Goal: Task Accomplishment & Management: Use online tool/utility

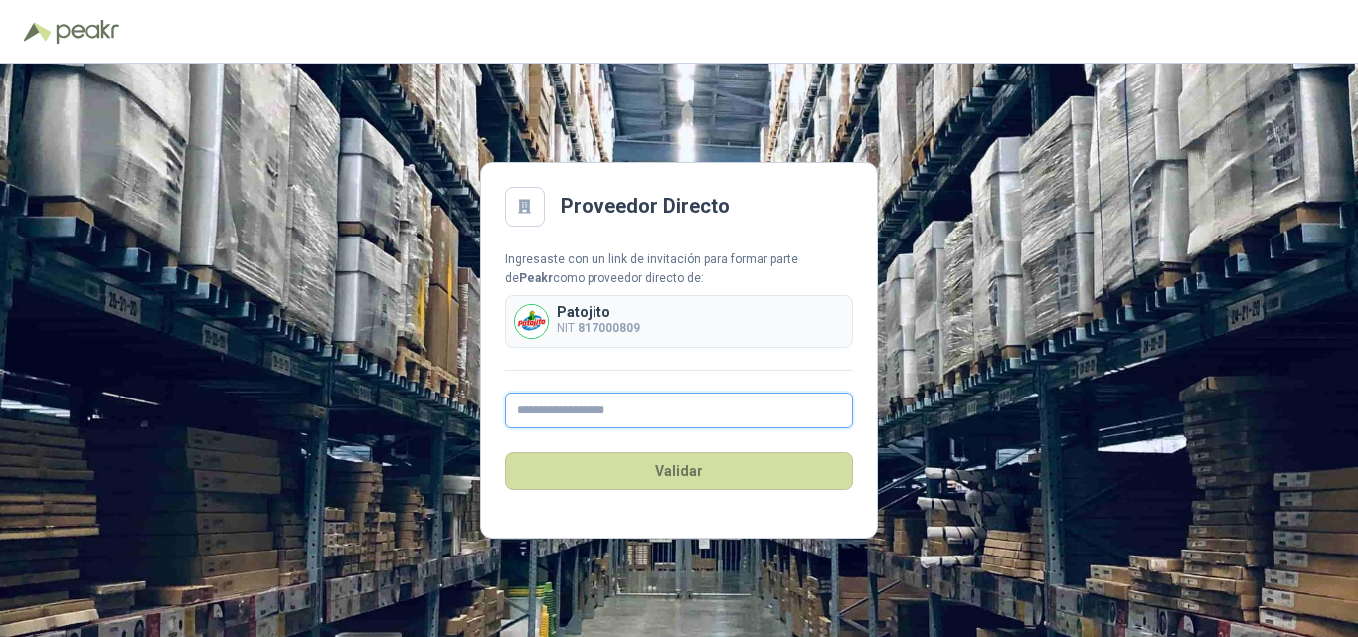
click at [558, 410] on input "text" at bounding box center [679, 411] width 348 height 36
click at [550, 415] on input "text" at bounding box center [679, 411] width 348 height 36
paste input "**********"
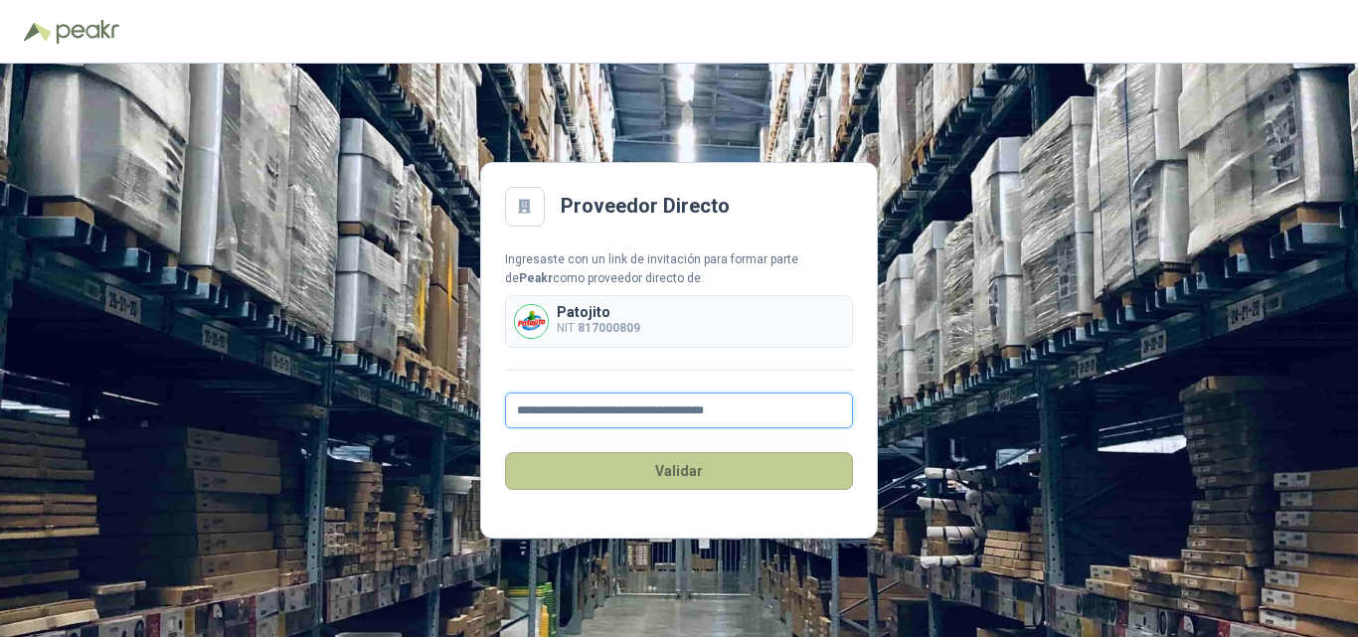
type input "**********"
click at [619, 477] on button "Validar" at bounding box center [679, 471] width 348 height 38
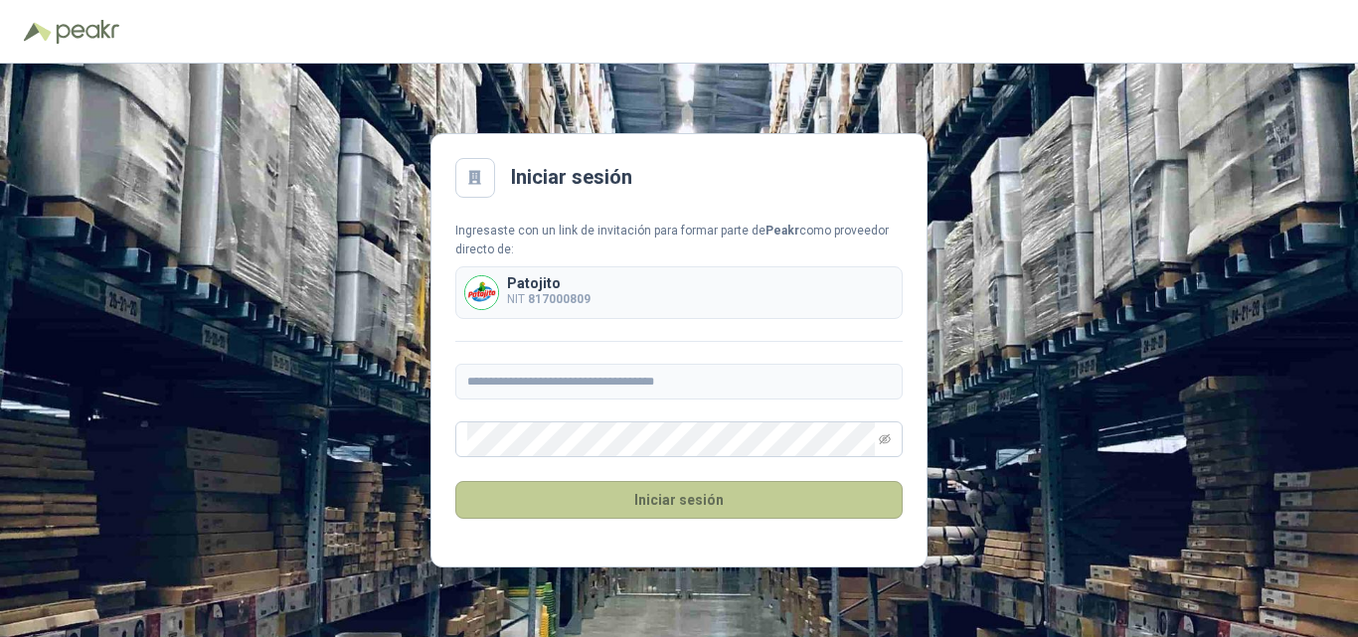
click at [611, 508] on button "Iniciar sesión" at bounding box center [678, 500] width 447 height 38
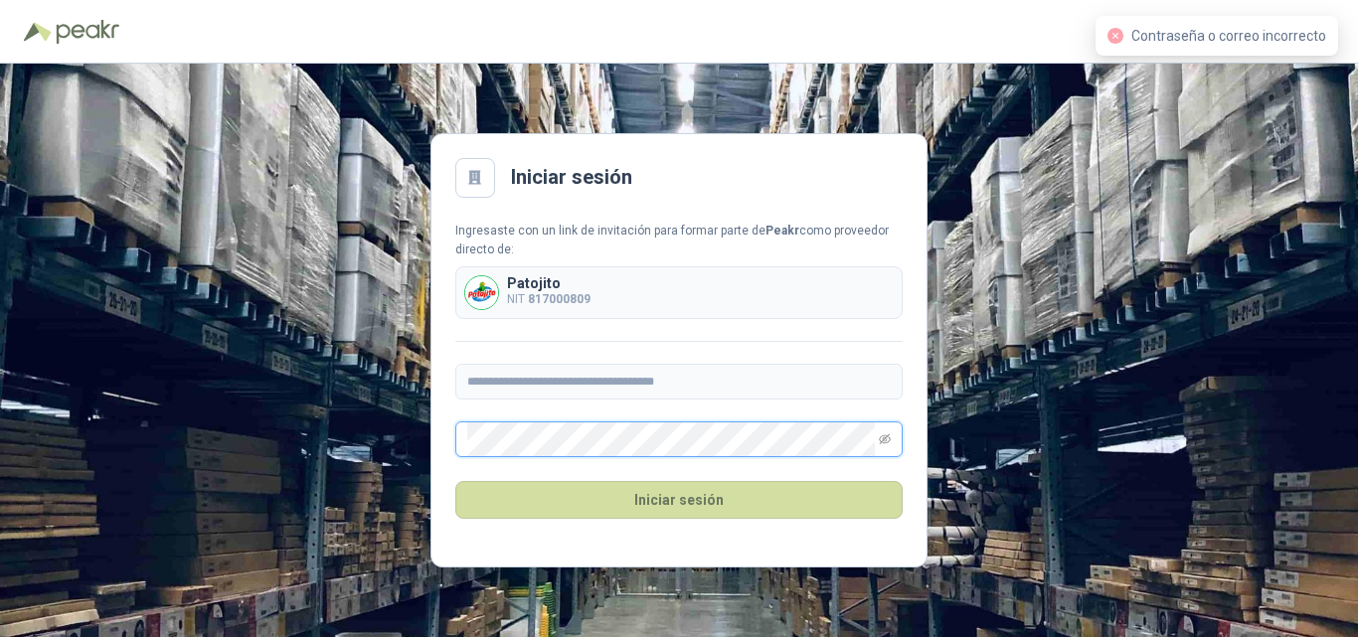
click at [407, 437] on div "**********" at bounding box center [679, 351] width 1358 height 574
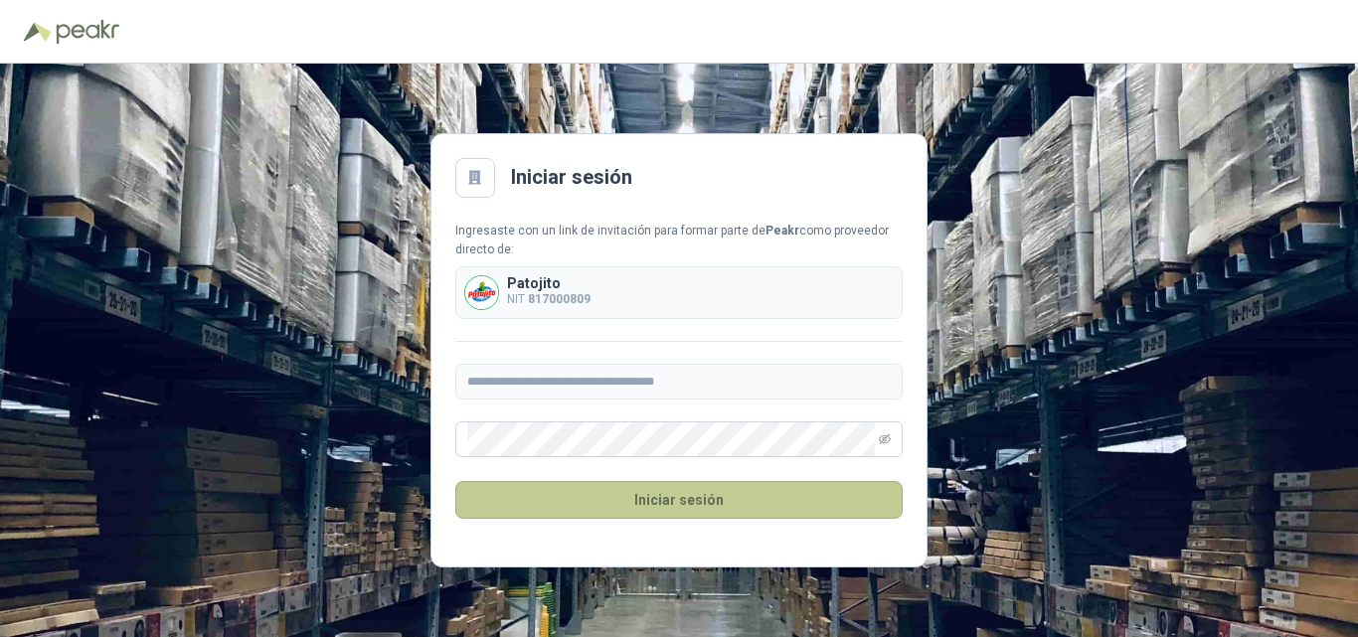
click at [573, 510] on button "Iniciar sesión" at bounding box center [678, 500] width 447 height 38
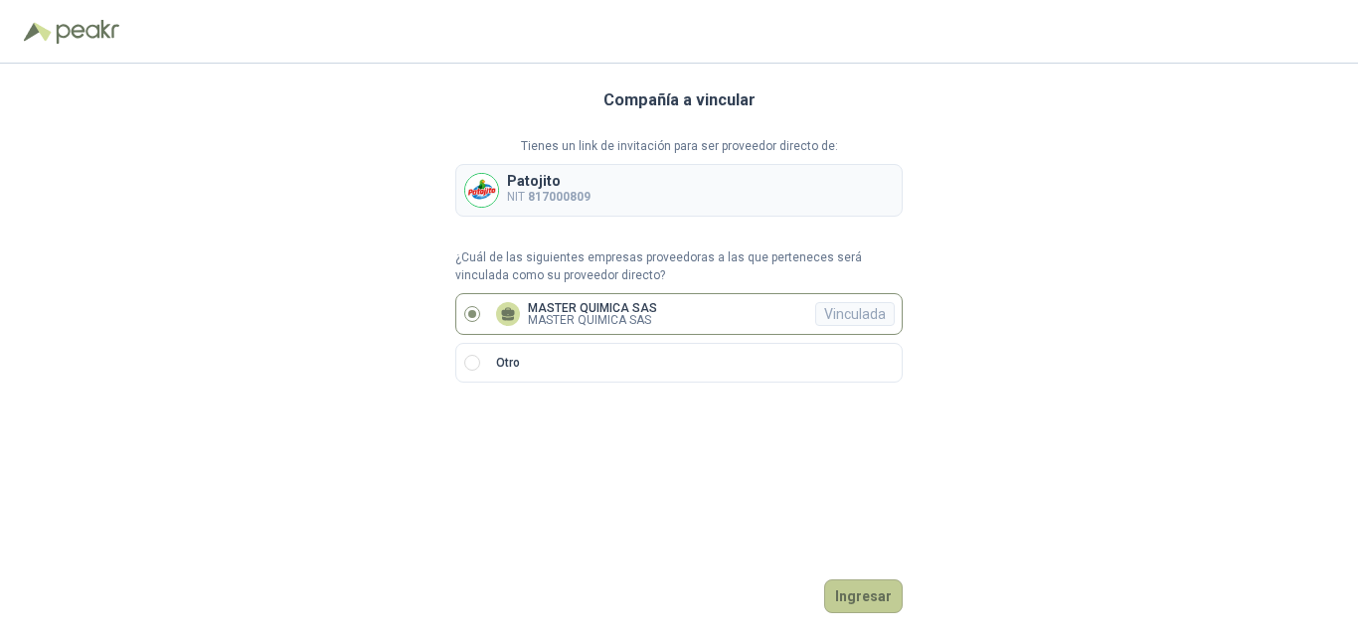
click at [861, 594] on button "Ingresar" at bounding box center [863, 597] width 79 height 34
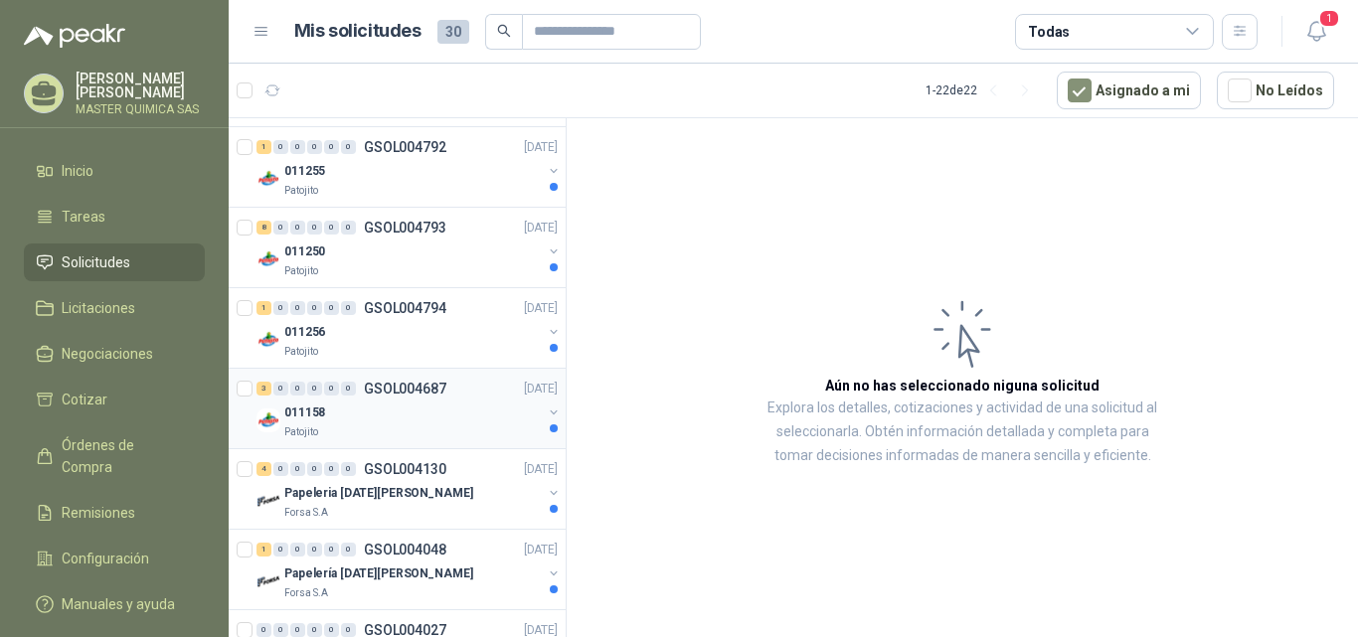
scroll to position [199, 0]
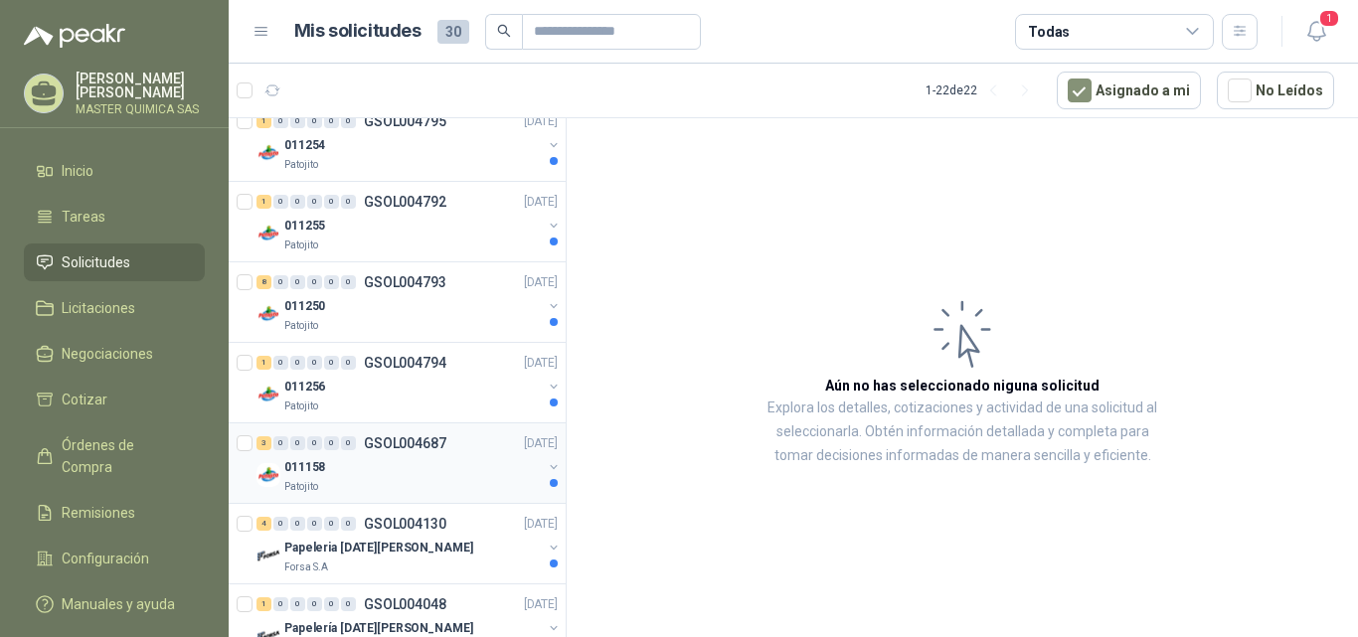
click at [480, 474] on div "011158" at bounding box center [412, 467] width 257 height 24
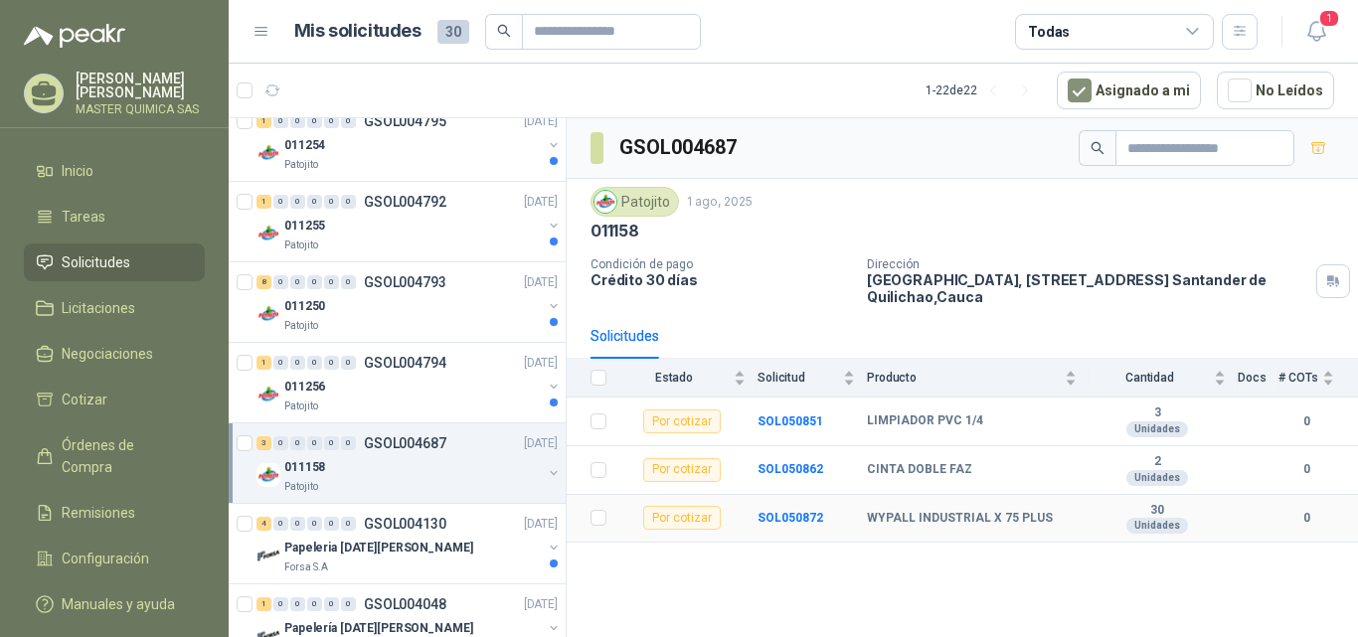
click at [672, 514] on div "Por cotizar" at bounding box center [682, 518] width 78 height 24
click at [781, 517] on b "SOL050872" at bounding box center [791, 518] width 66 height 14
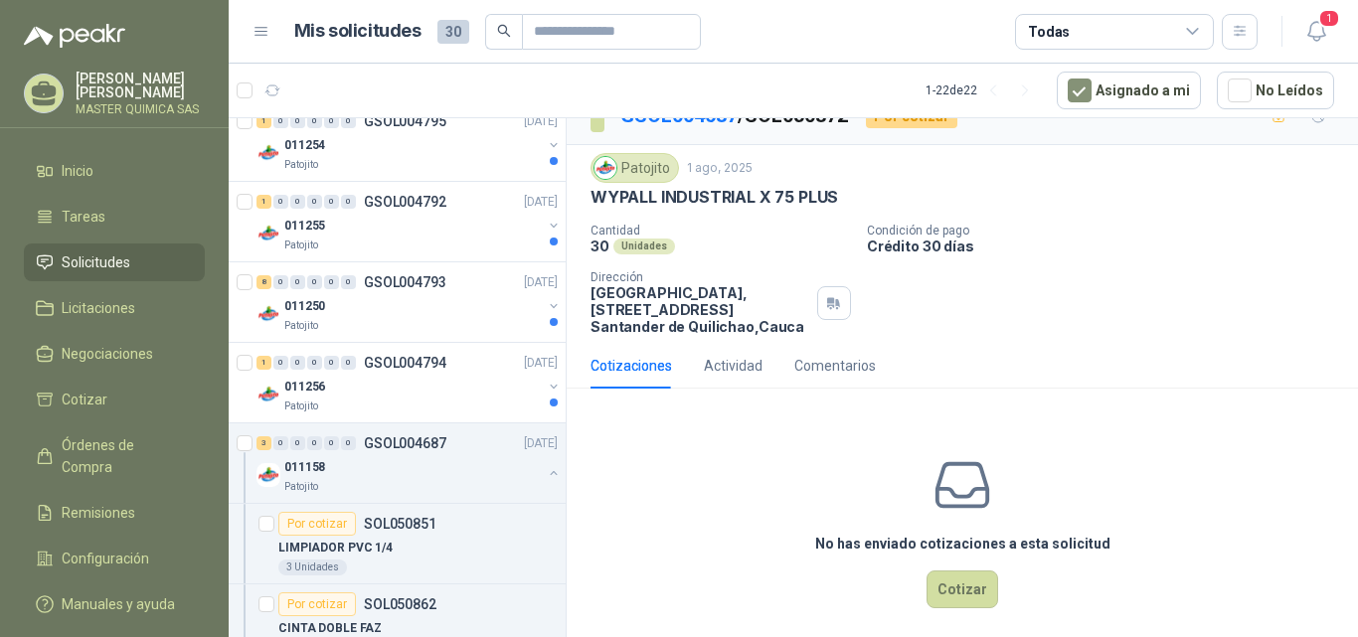
scroll to position [45, 0]
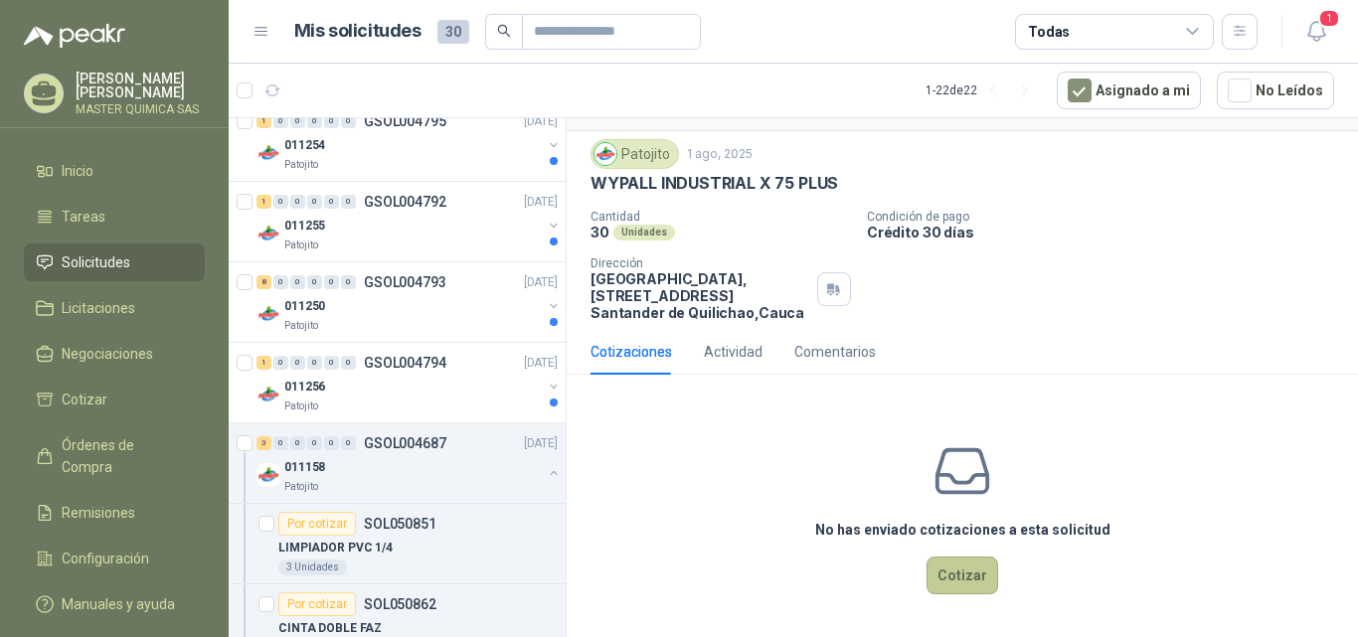
click at [960, 583] on button "Cotizar" at bounding box center [963, 576] width 72 height 38
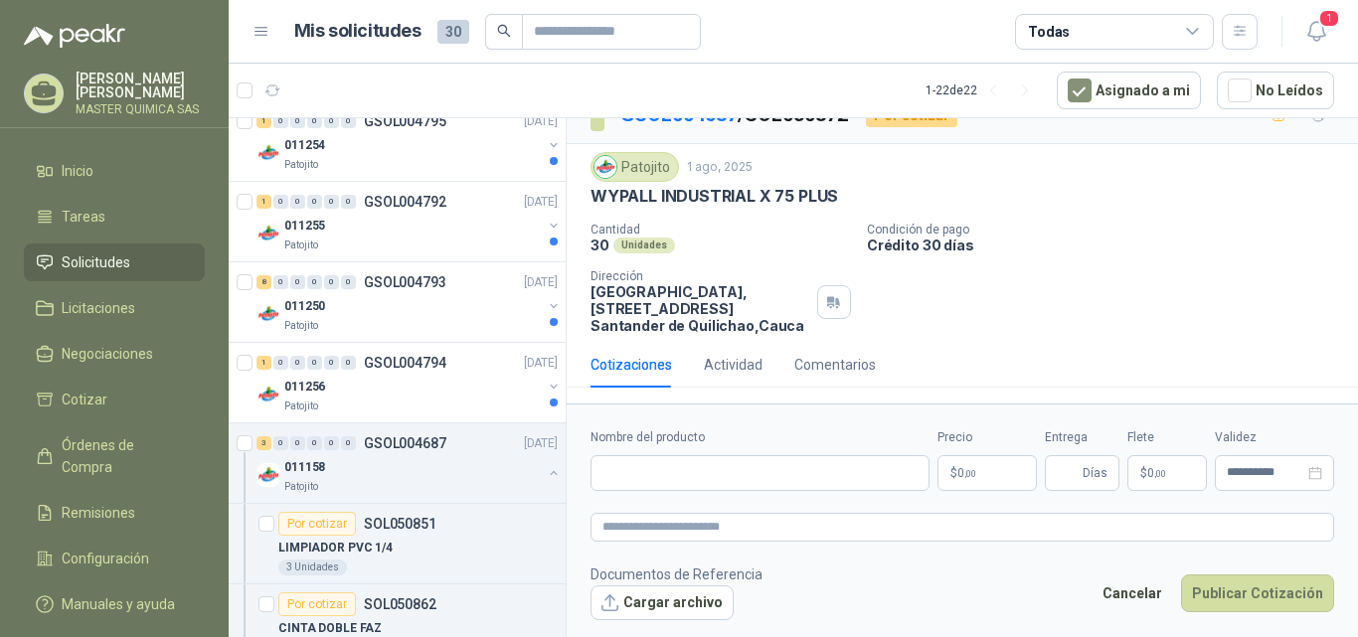
scroll to position [31, 0]
click at [721, 475] on input "Nombre del producto" at bounding box center [759, 473] width 339 height 36
type input "**********"
click at [687, 592] on button "Cargar archivo" at bounding box center [661, 604] width 143 height 36
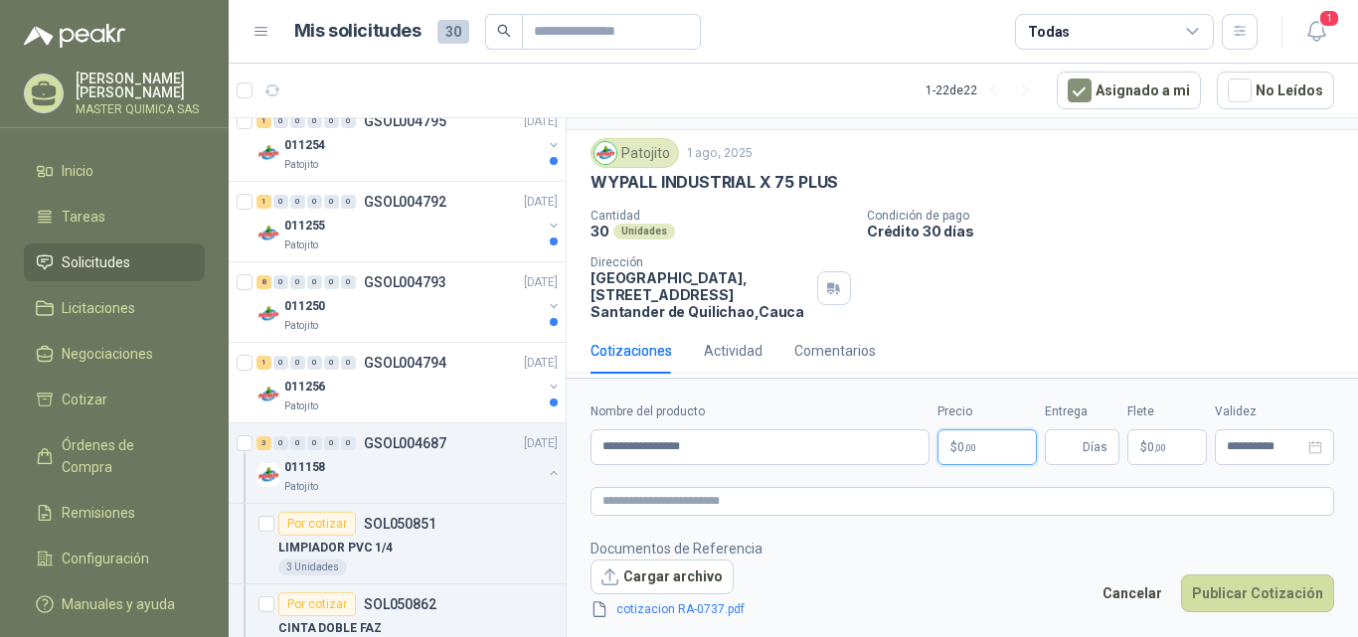
click at [986, 442] on p "$ 0 ,00" at bounding box center [986, 447] width 99 height 36
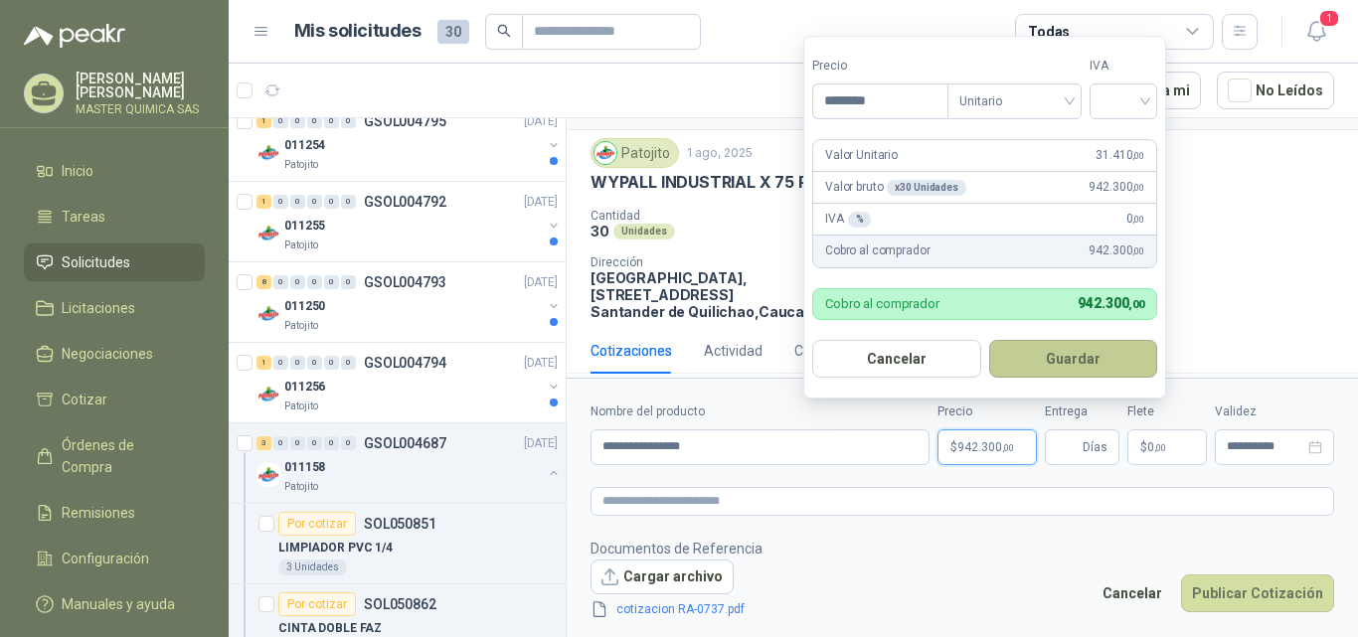
type input "********"
click at [1081, 364] on button "Guardar" at bounding box center [1073, 359] width 169 height 38
click at [1109, 85] on input "search" at bounding box center [1123, 99] width 44 height 30
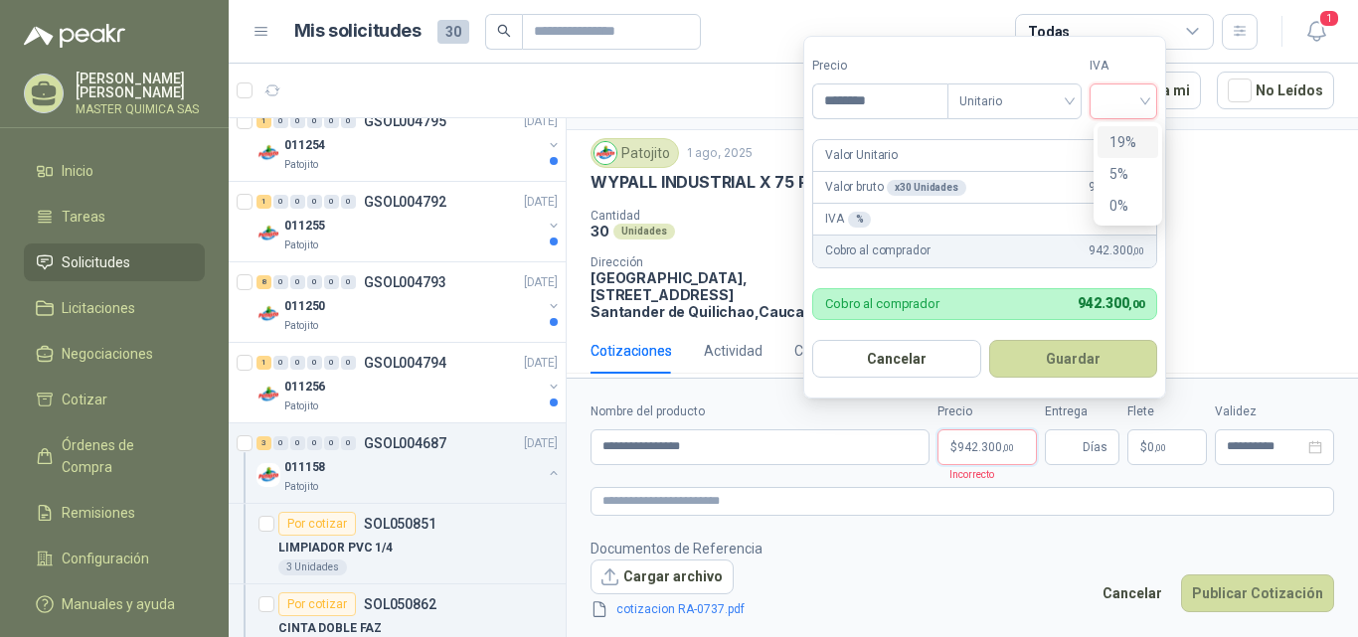
click at [1128, 137] on div "19%" at bounding box center [1127, 142] width 37 height 22
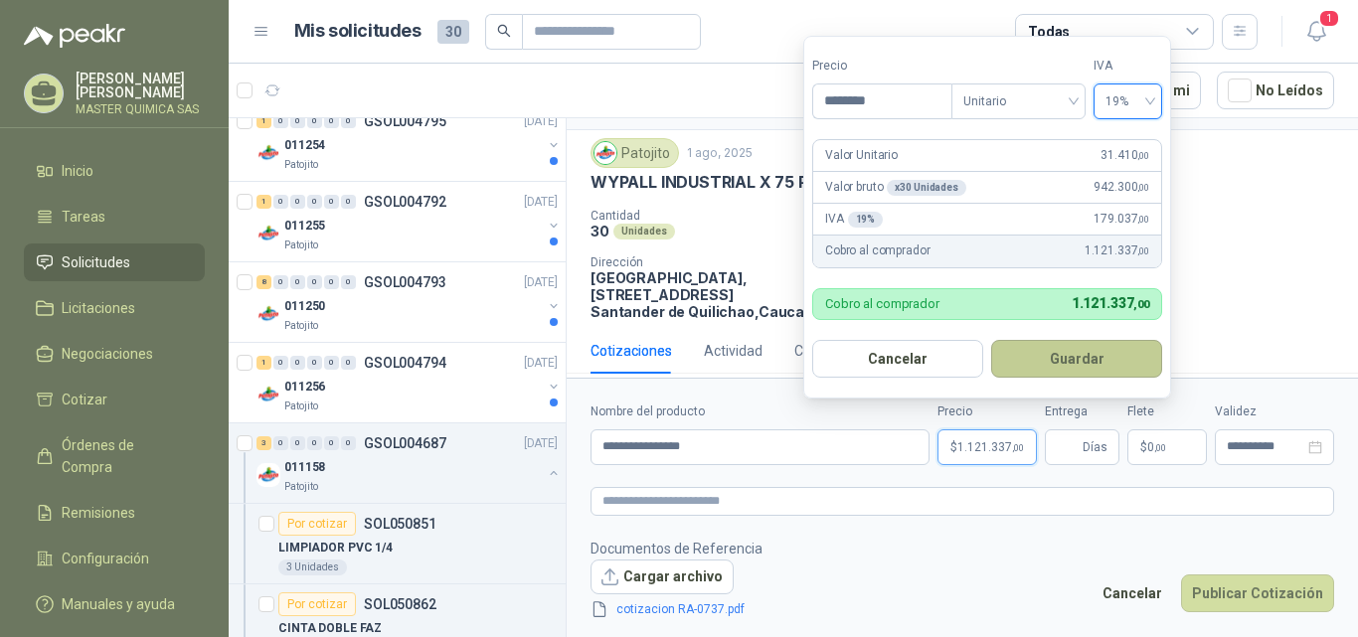
click at [1070, 360] on button "Guardar" at bounding box center [1076, 359] width 171 height 38
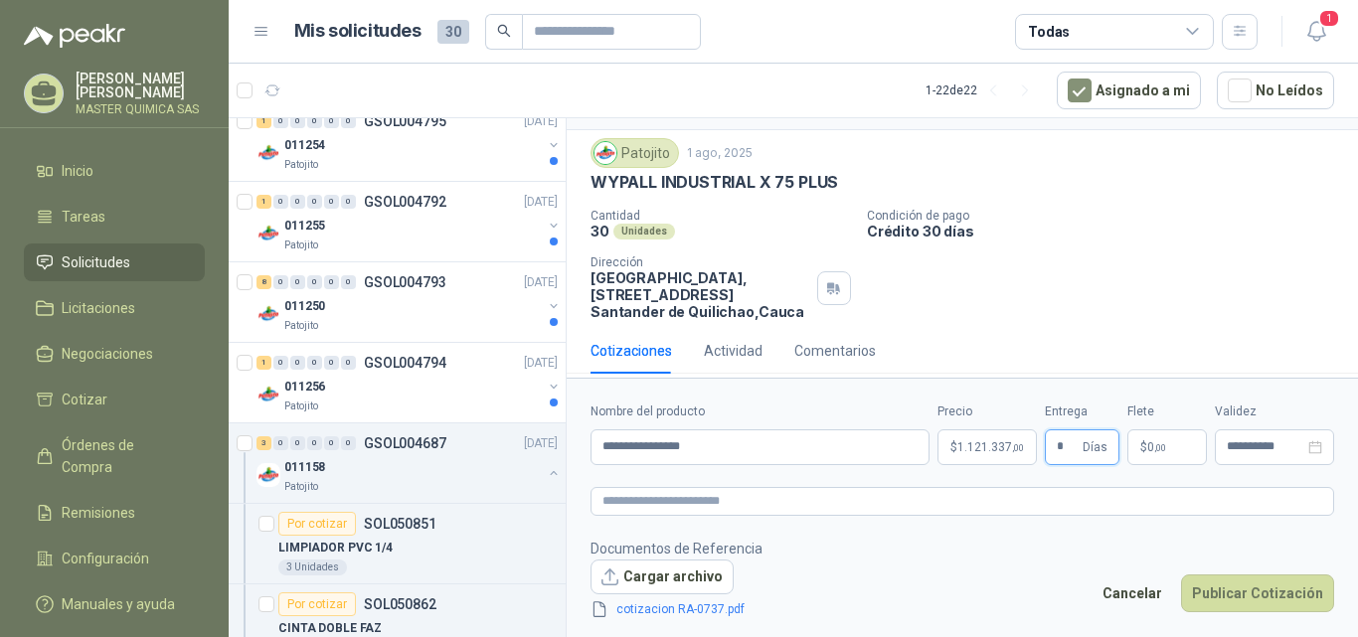
type input "*"
click at [1172, 441] on p "$ 0 ,00" at bounding box center [1167, 447] width 80 height 36
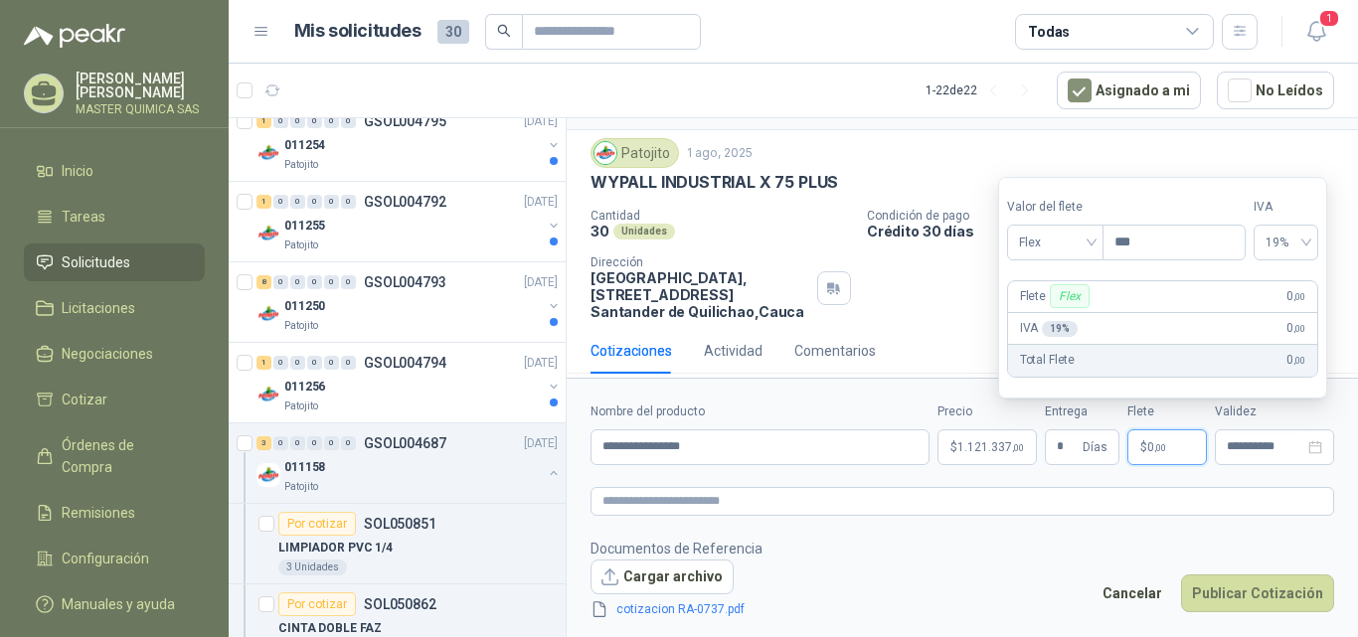
click at [1172, 441] on p "$ 0 ,00" at bounding box center [1167, 447] width 80 height 36
click at [1284, 591] on button "Publicar Cotización" at bounding box center [1257, 594] width 153 height 38
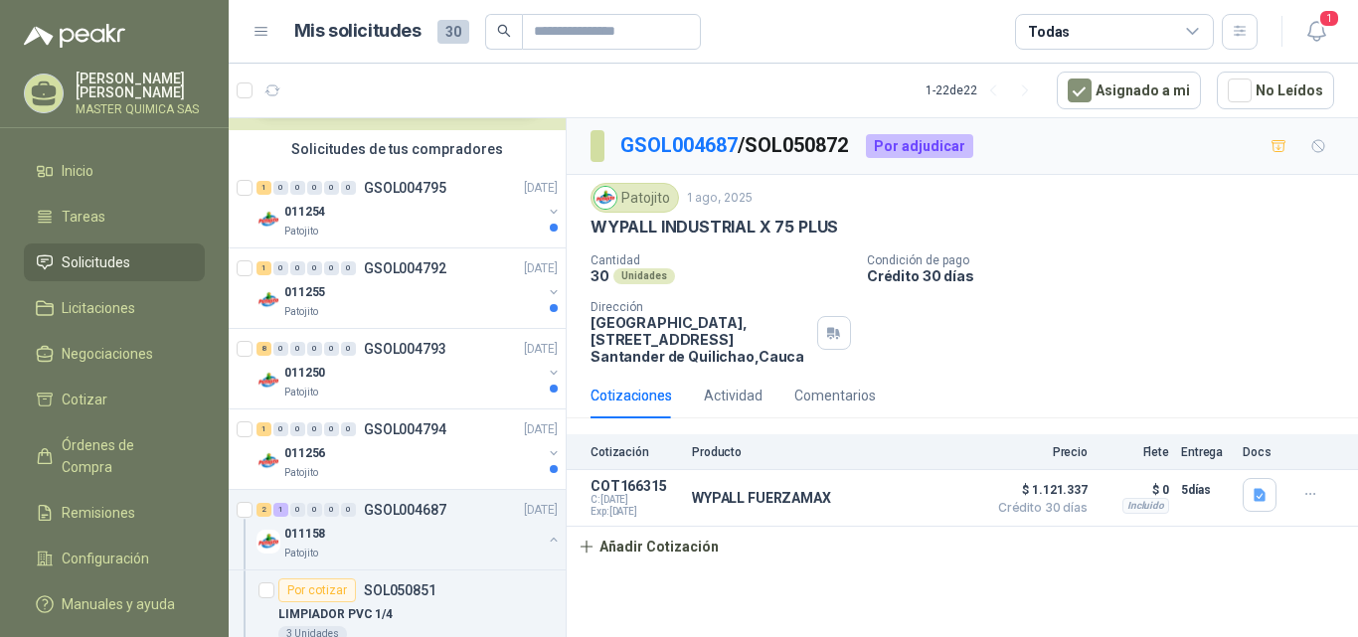
scroll to position [99, 0]
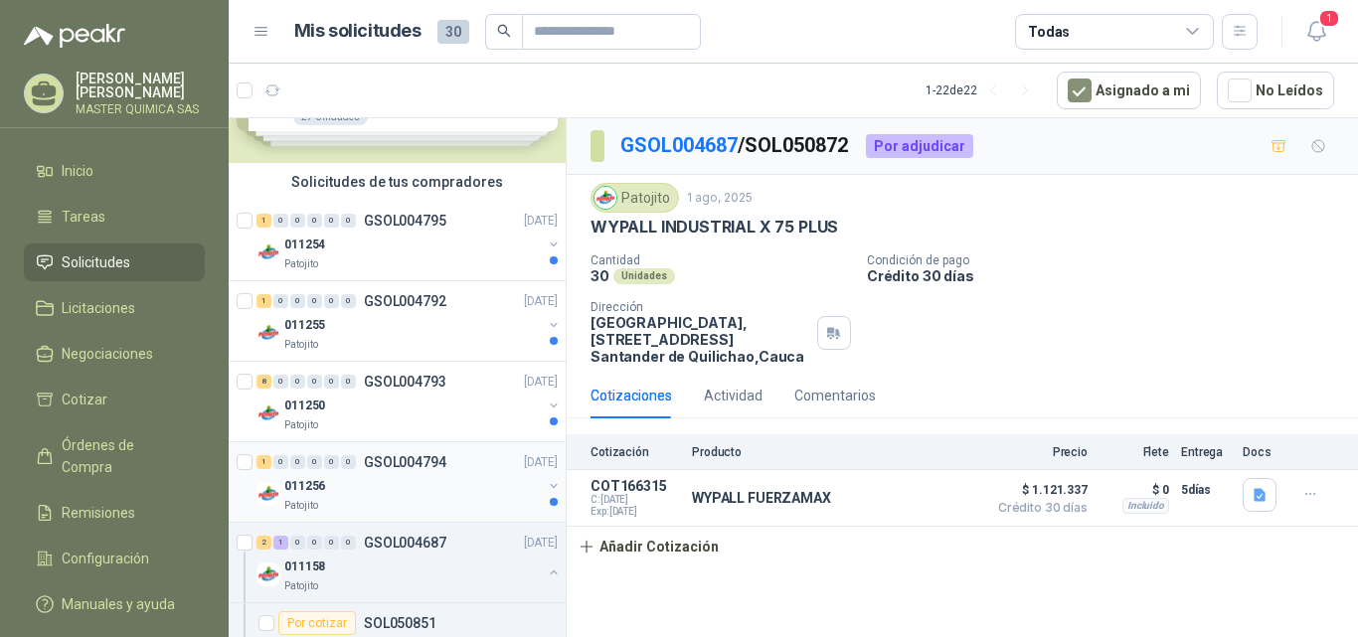
click at [446, 452] on div "1 0 0 0 0 0 GSOL004794 [DATE]" at bounding box center [408, 462] width 305 height 24
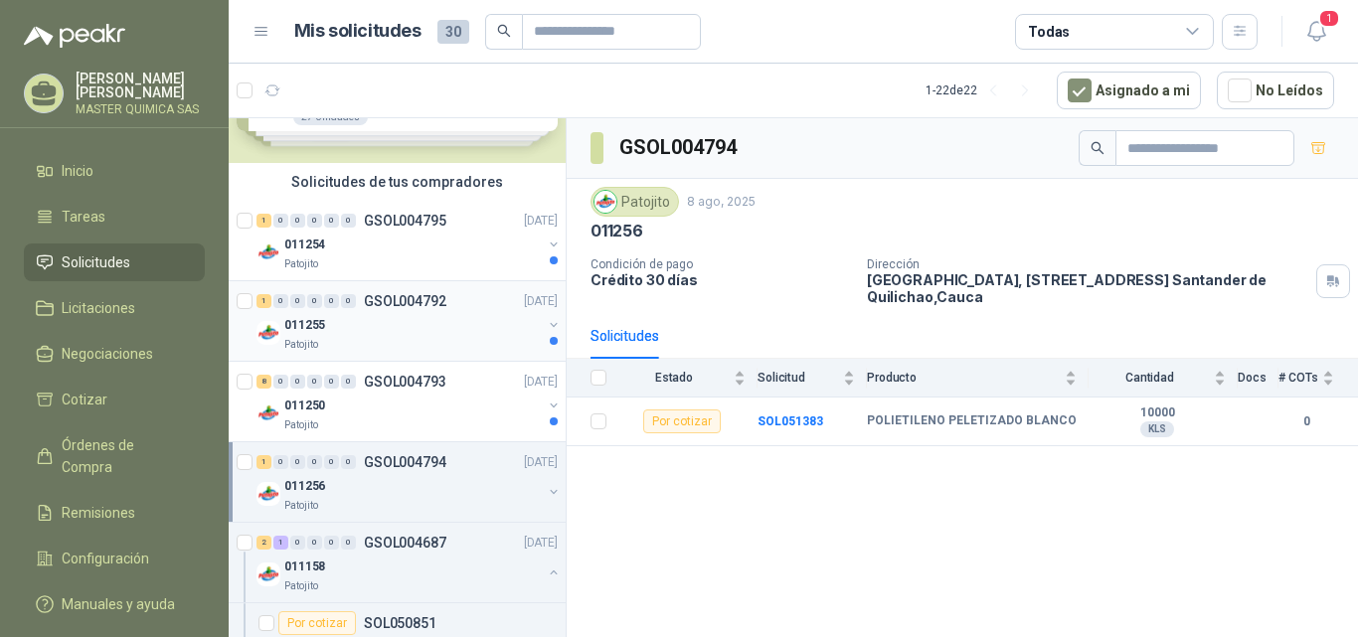
click at [403, 298] on p "GSOL004792" at bounding box center [405, 301] width 83 height 14
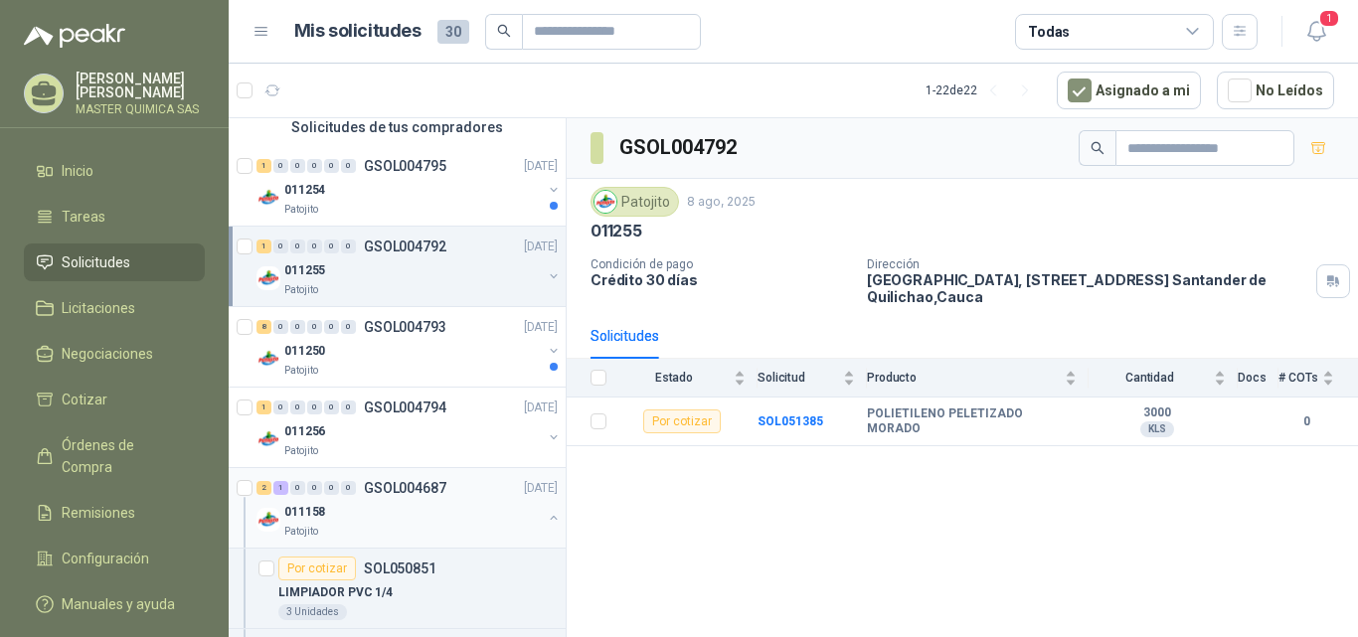
scroll to position [199, 0]
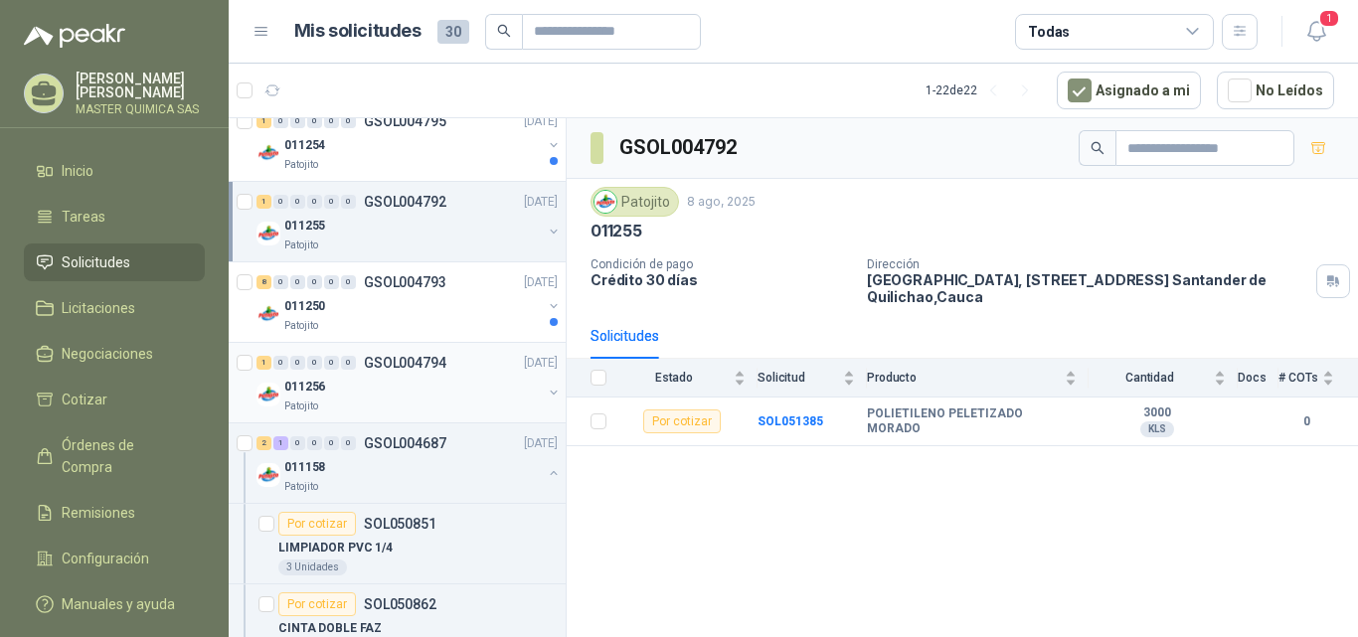
click at [395, 363] on p "GSOL004794" at bounding box center [405, 363] width 83 height 14
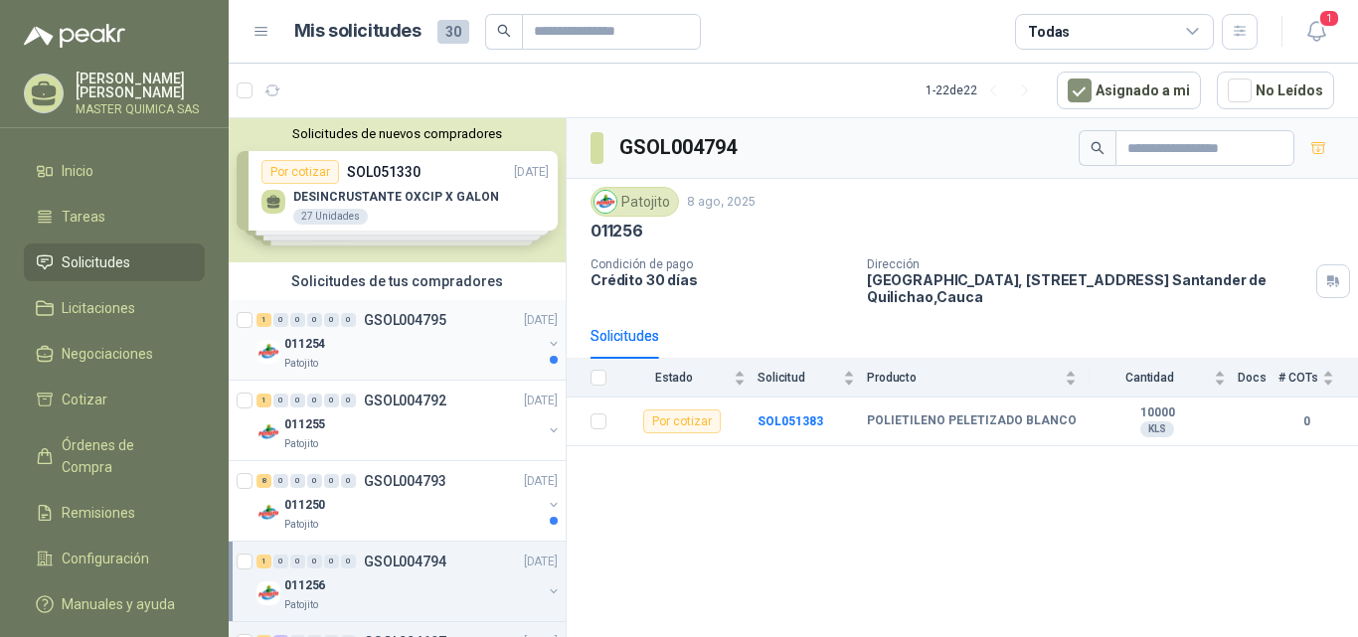
click at [384, 335] on div "011254" at bounding box center [412, 344] width 257 height 24
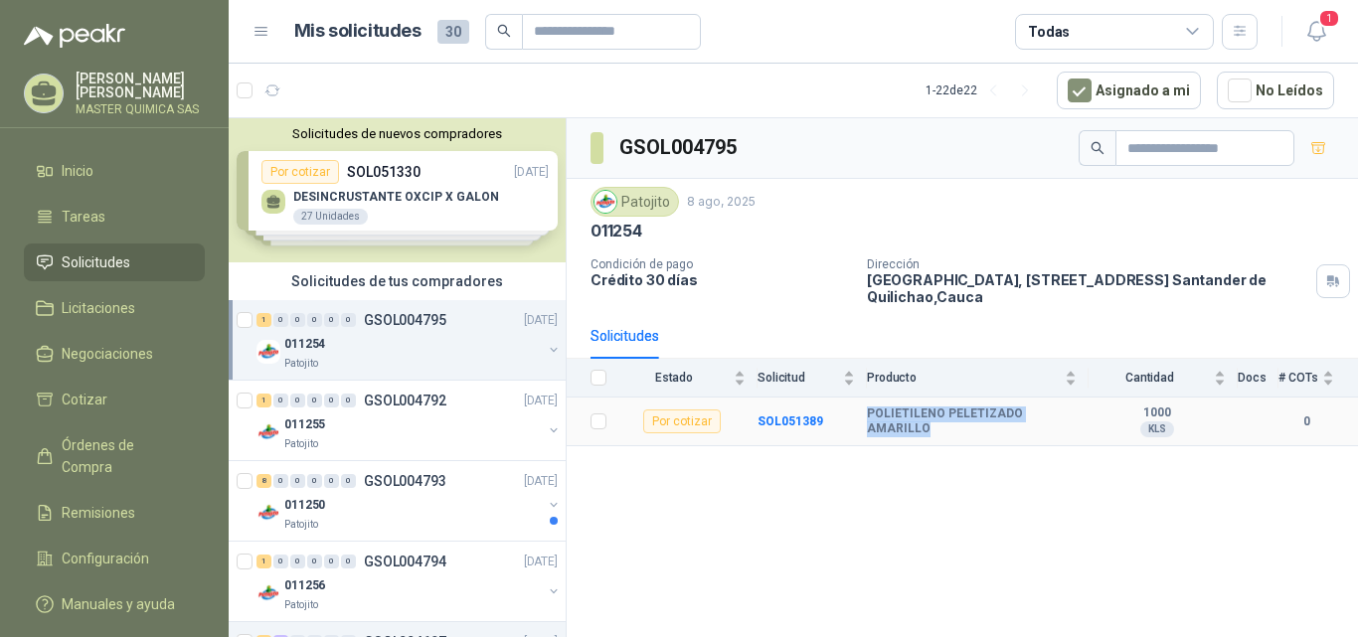
drag, startPoint x: 861, startPoint y: 428, endPoint x: 1076, endPoint y: 418, distance: 215.0
click at [1076, 418] on tr "Por cotizar SOL051389 POLIETILENO PELETIZADO AMARILLO 1000 KLS 0" at bounding box center [962, 422] width 791 height 49
copy tr "POLIETILENO PELETIZADO AMARILLO"
click at [824, 198] on div "Patojito [DATE]" at bounding box center [962, 202] width 744 height 30
click at [357, 502] on div "011250" at bounding box center [412, 505] width 257 height 24
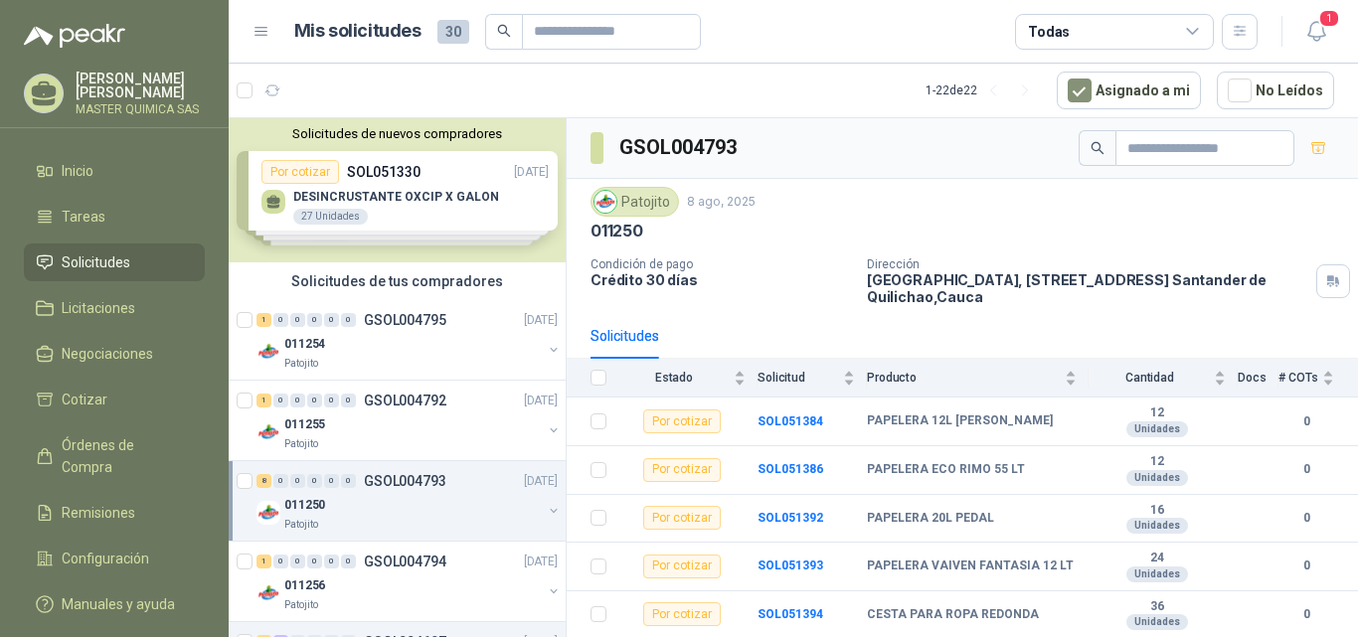
click at [324, 213] on div "Solicitudes de nuevos compradores Por cotizar SOL051330 [DATE] DESINCRUSTANTE O…" at bounding box center [397, 190] width 337 height 144
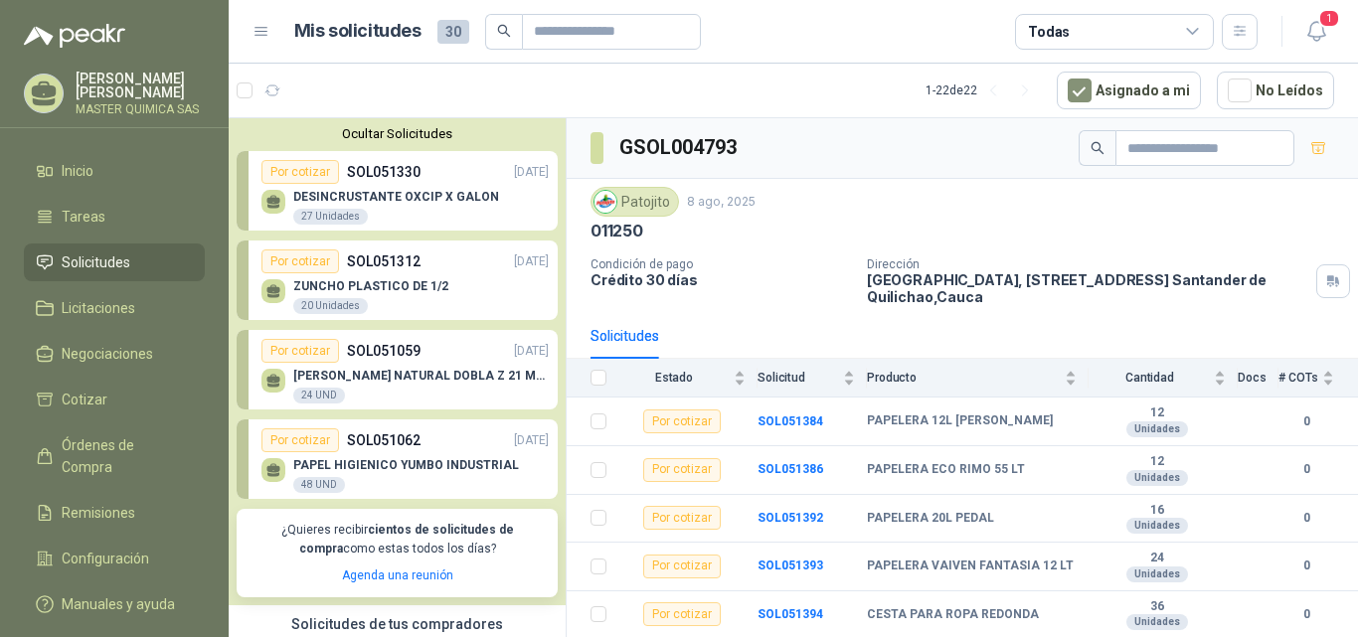
click at [759, 126] on div "GSOL004793" at bounding box center [962, 148] width 791 height 61
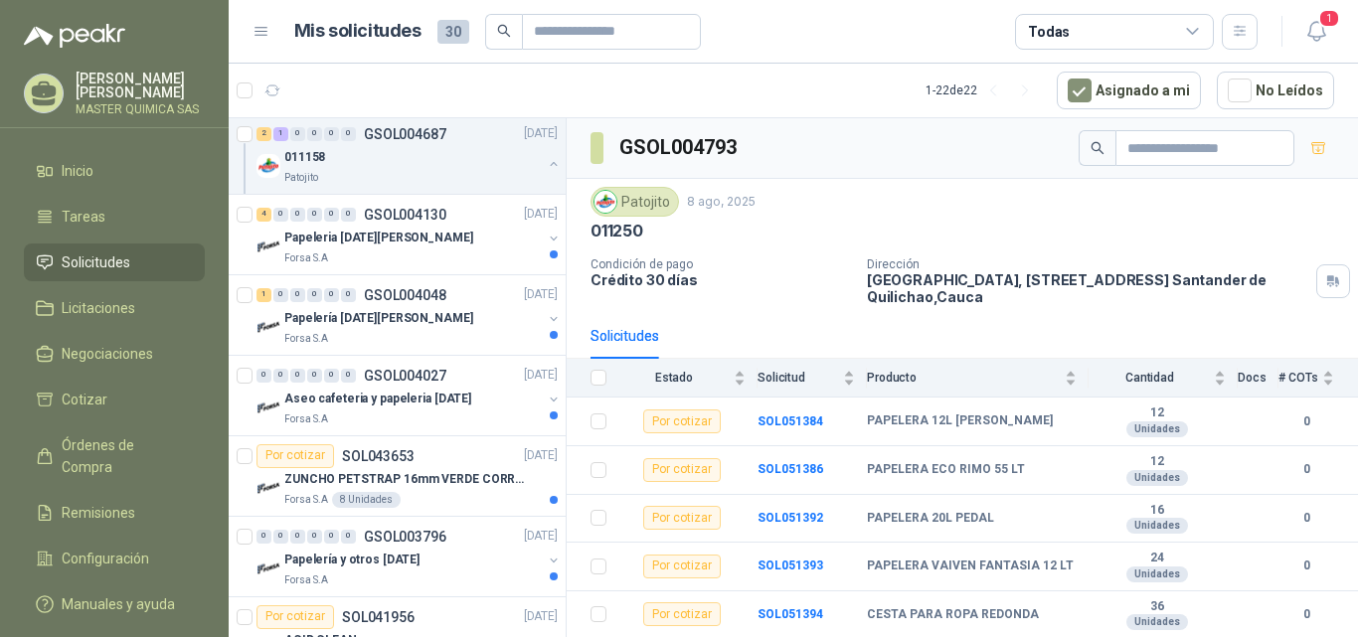
scroll to position [1094, 0]
click at [396, 237] on p "Papeleria [DATE][PERSON_NAME]" at bounding box center [378, 237] width 189 height 19
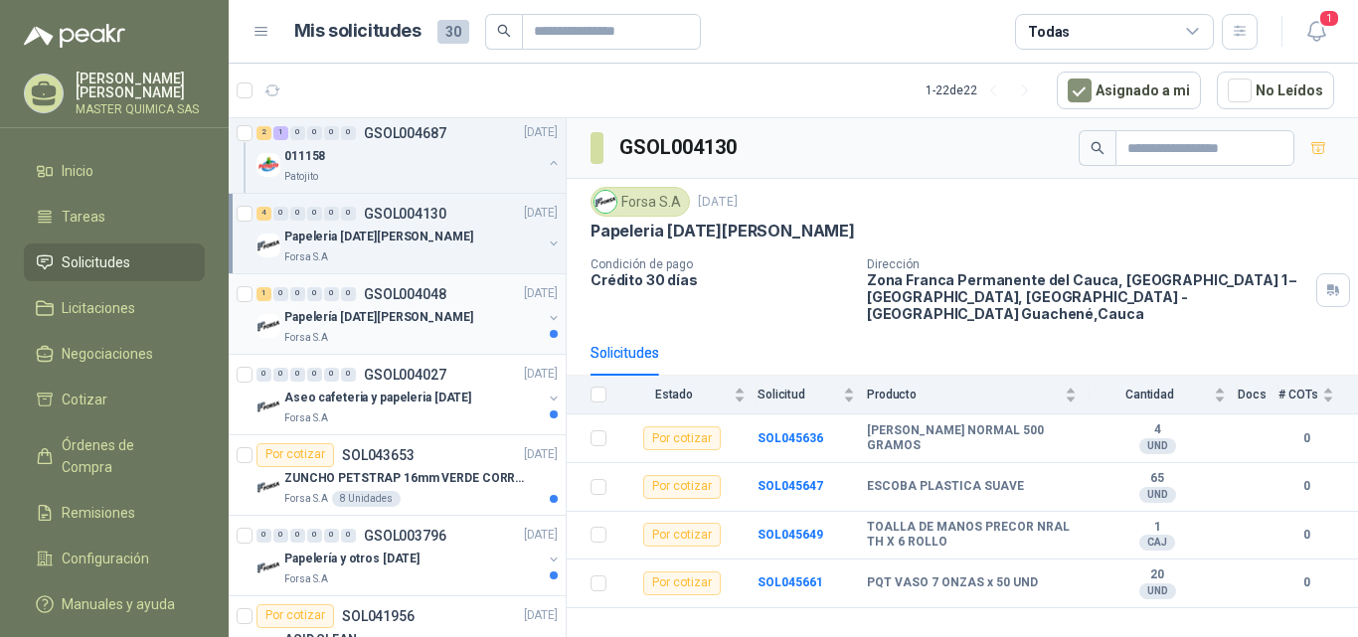
click at [379, 328] on div "Papelería [DATE][PERSON_NAME]" at bounding box center [412, 318] width 257 height 24
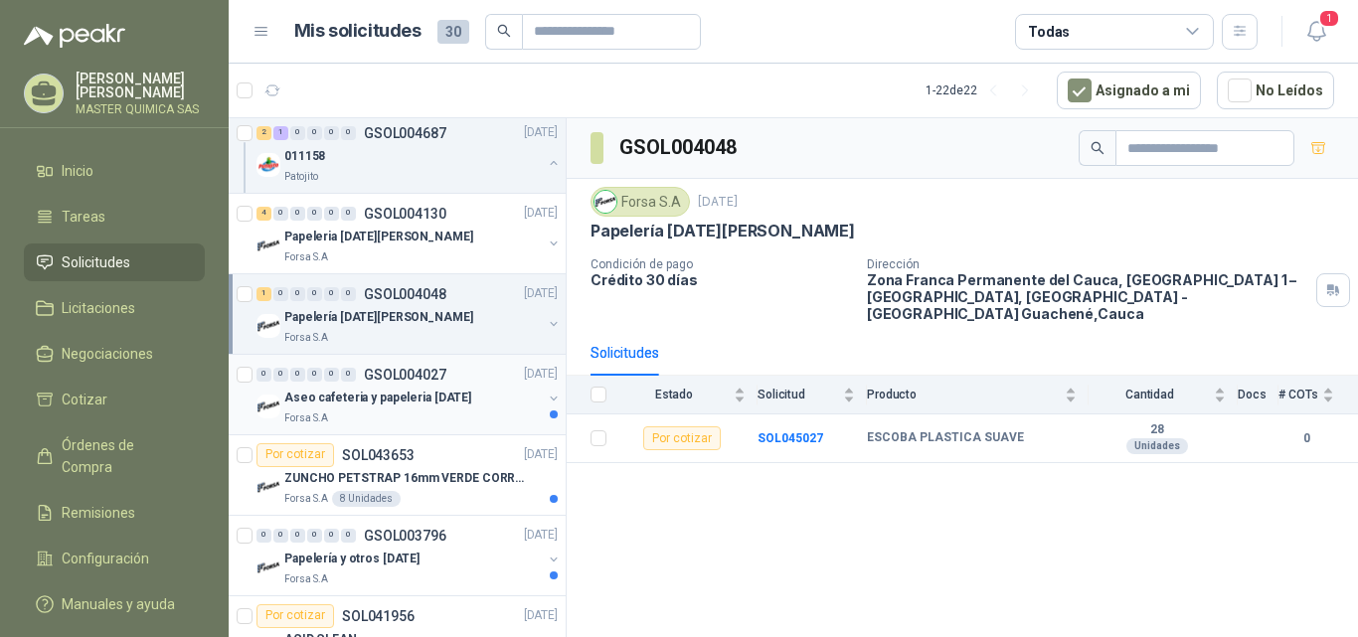
click at [385, 408] on p "Aseo cafeteria y papeleria [DATE]" at bounding box center [377, 398] width 187 height 19
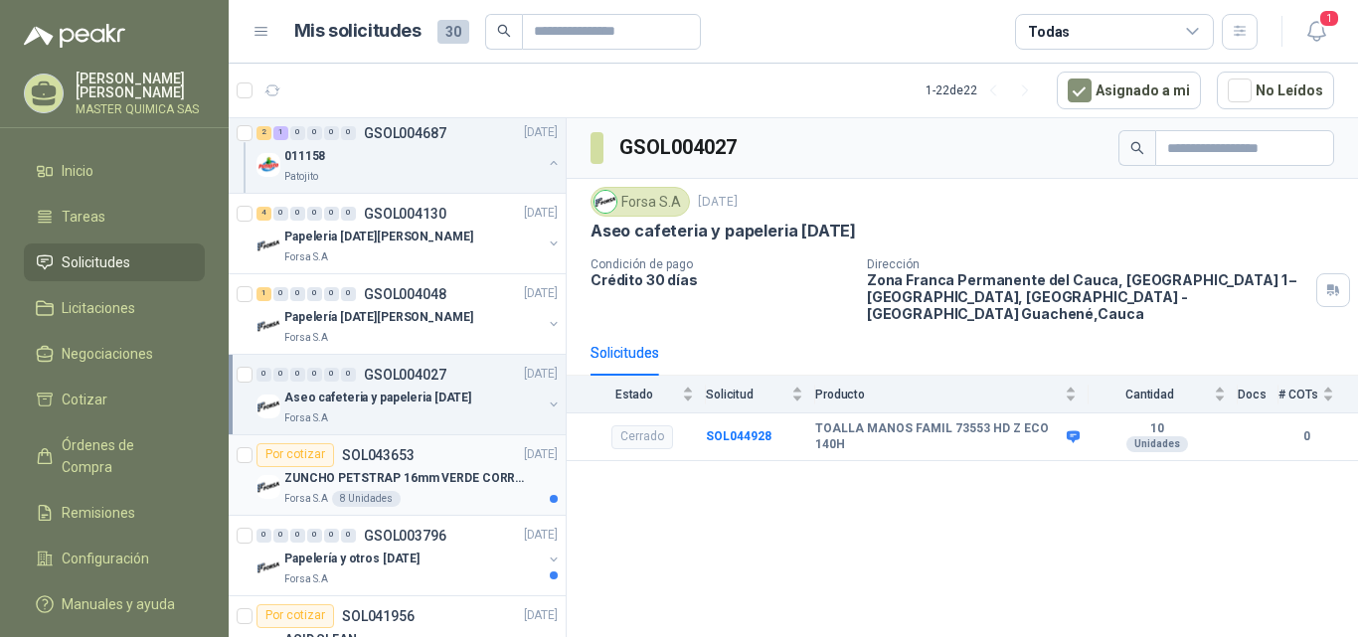
click at [381, 465] on div "Por cotizar SOL043653" at bounding box center [335, 455] width 158 height 24
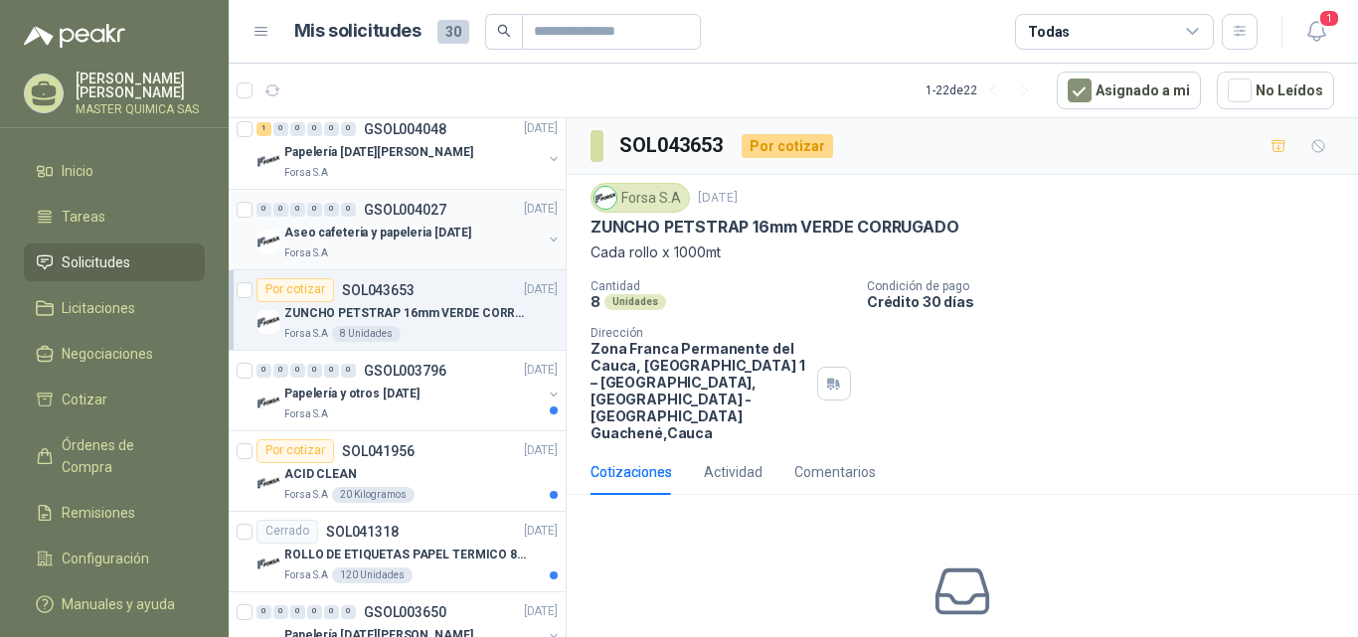
scroll to position [1292, 0]
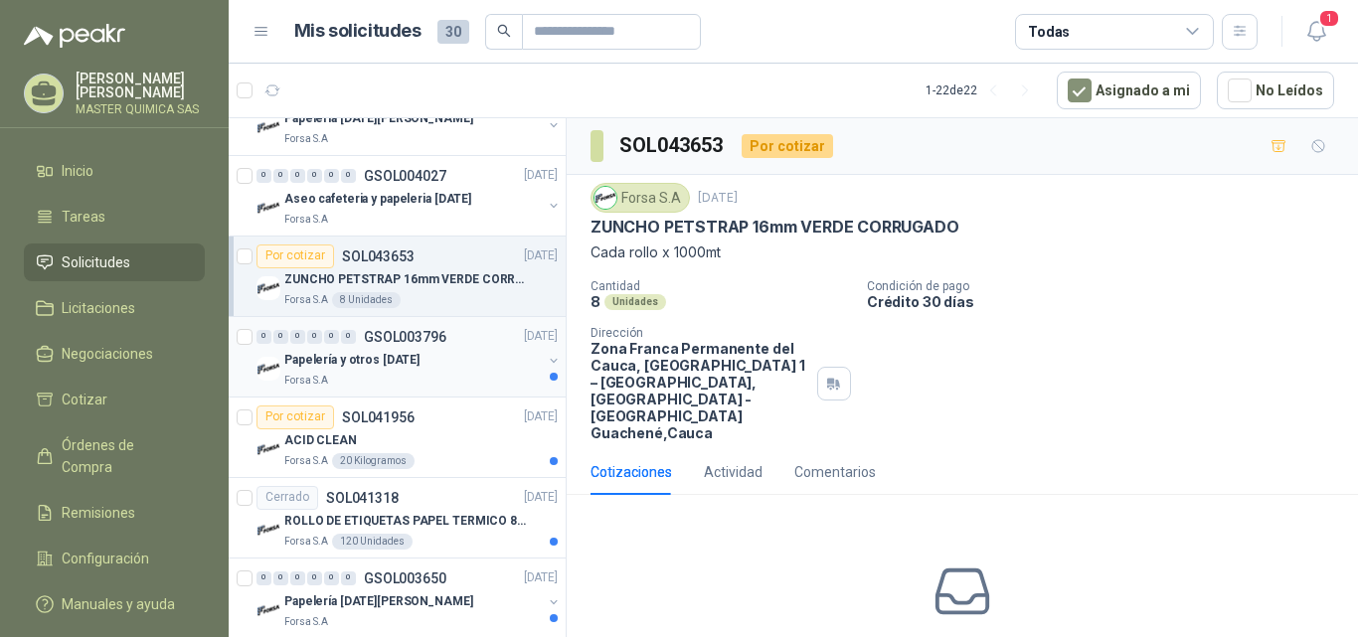
click at [411, 383] on div "Forsa S.A" at bounding box center [412, 381] width 257 height 16
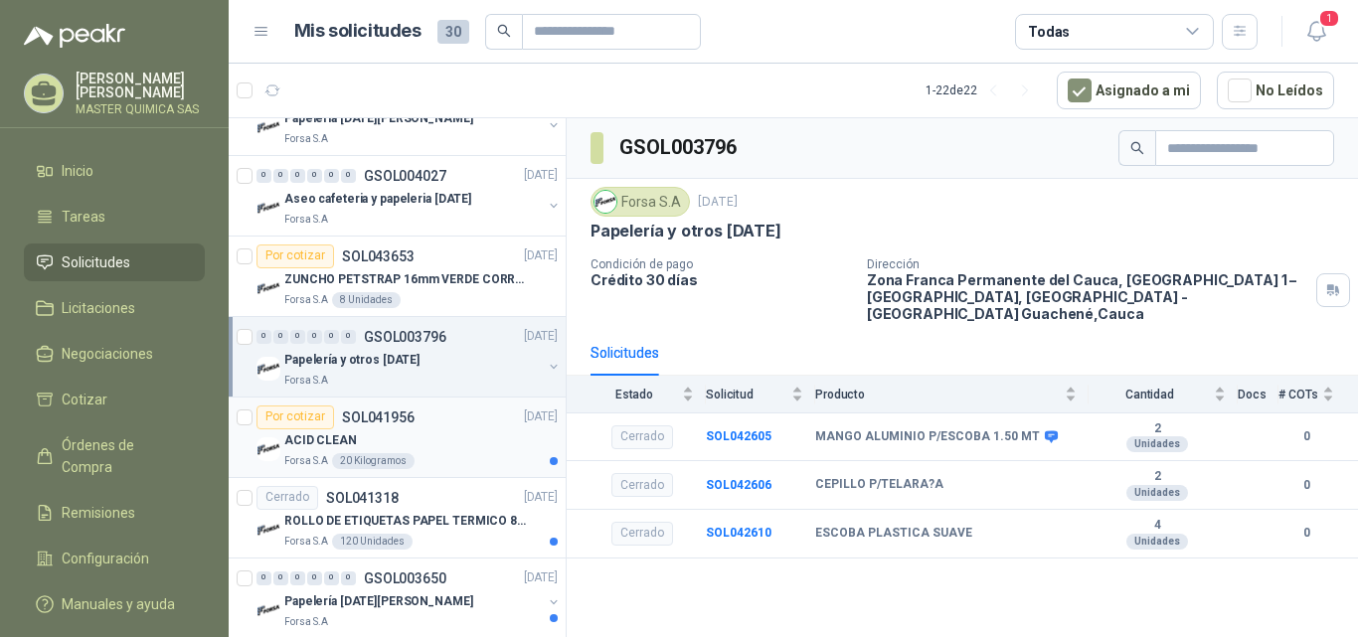
click at [400, 417] on p "SOL041956" at bounding box center [378, 418] width 73 height 14
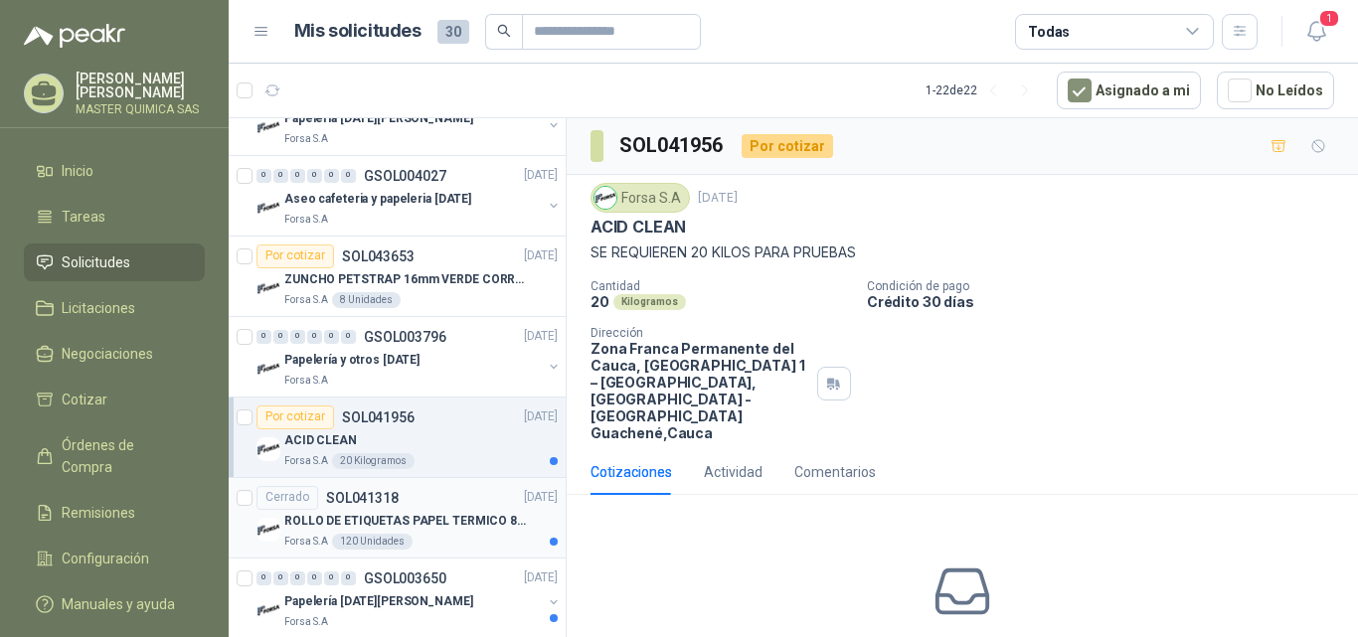
click at [396, 494] on p "SOL041318" at bounding box center [362, 498] width 73 height 14
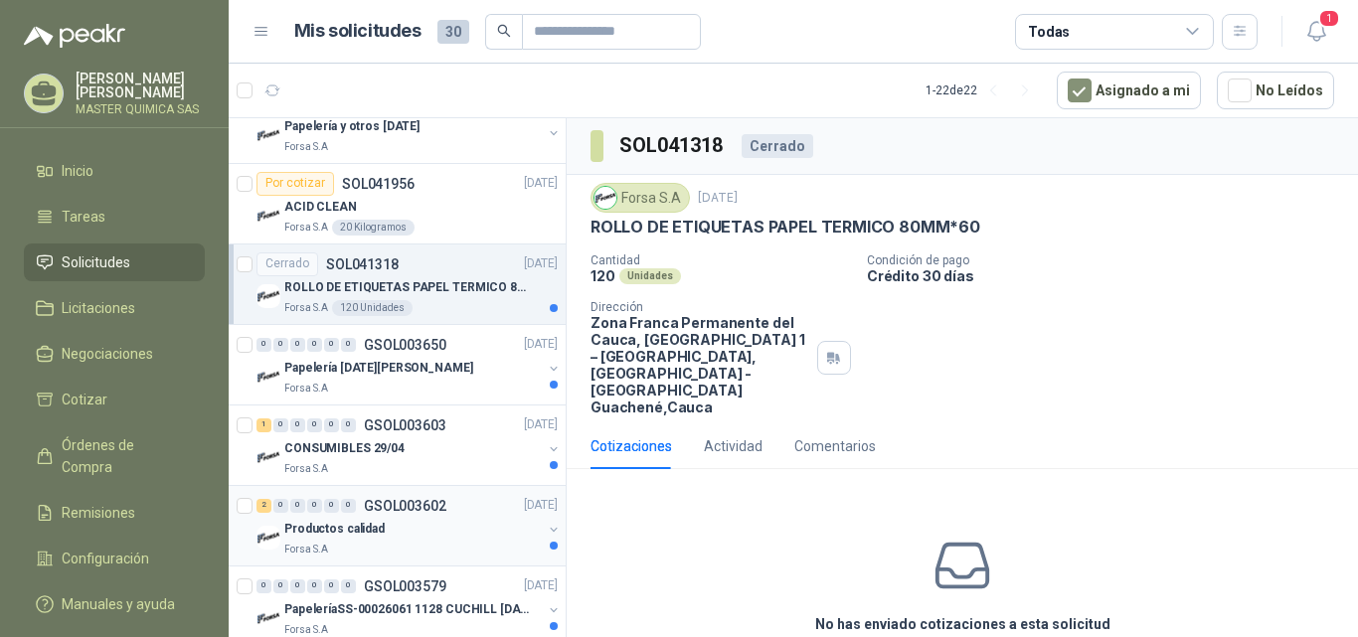
scroll to position [1591, 0]
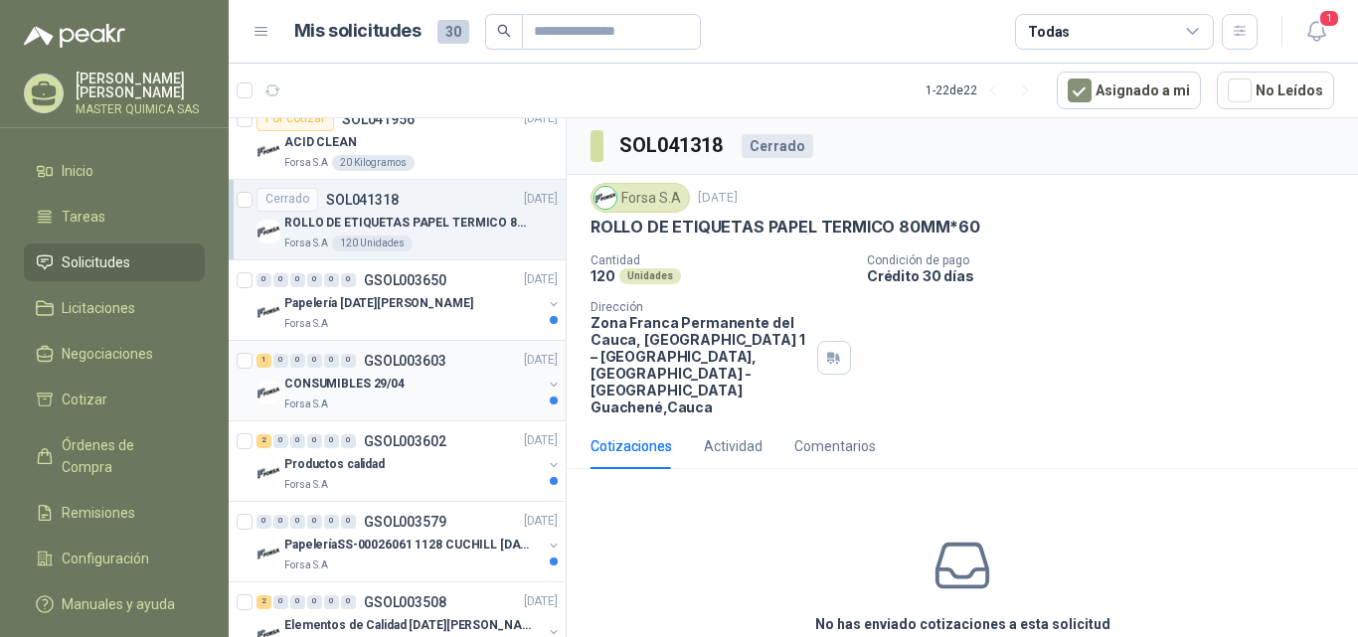
click at [433, 355] on p "GSOL003603" at bounding box center [405, 361] width 83 height 14
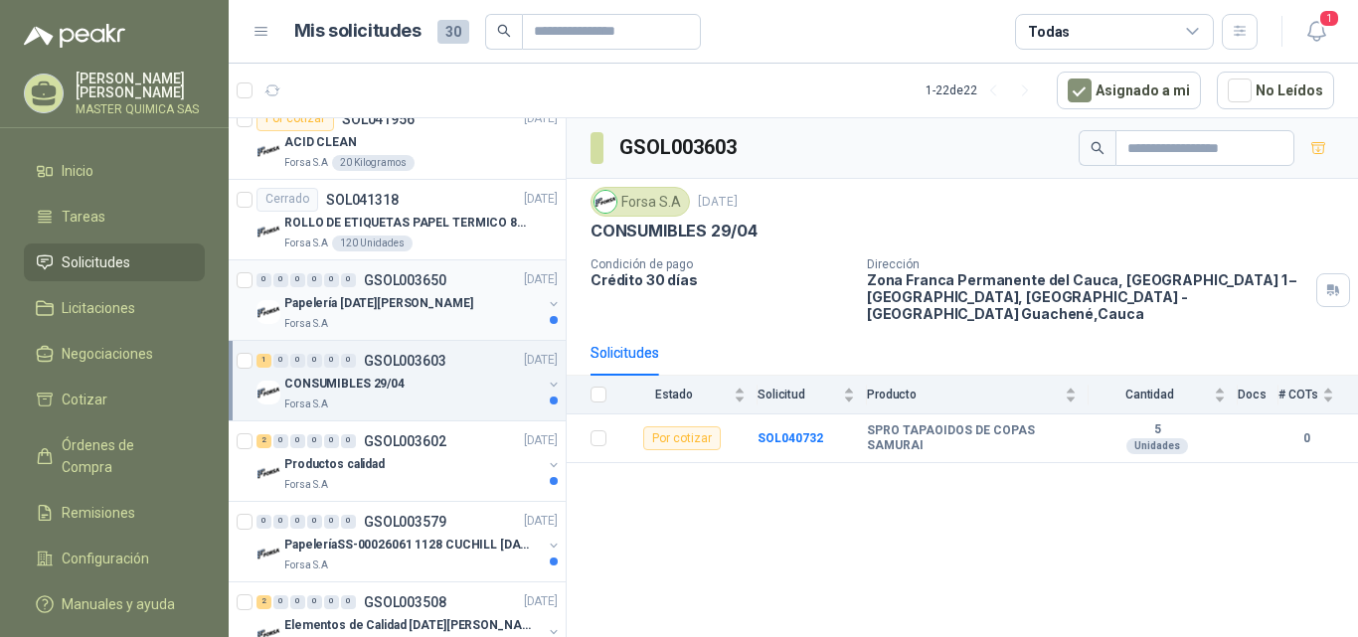
click at [457, 290] on div "0 0 0 0 0 0 GSOL003650 [DATE]" at bounding box center [408, 280] width 305 height 24
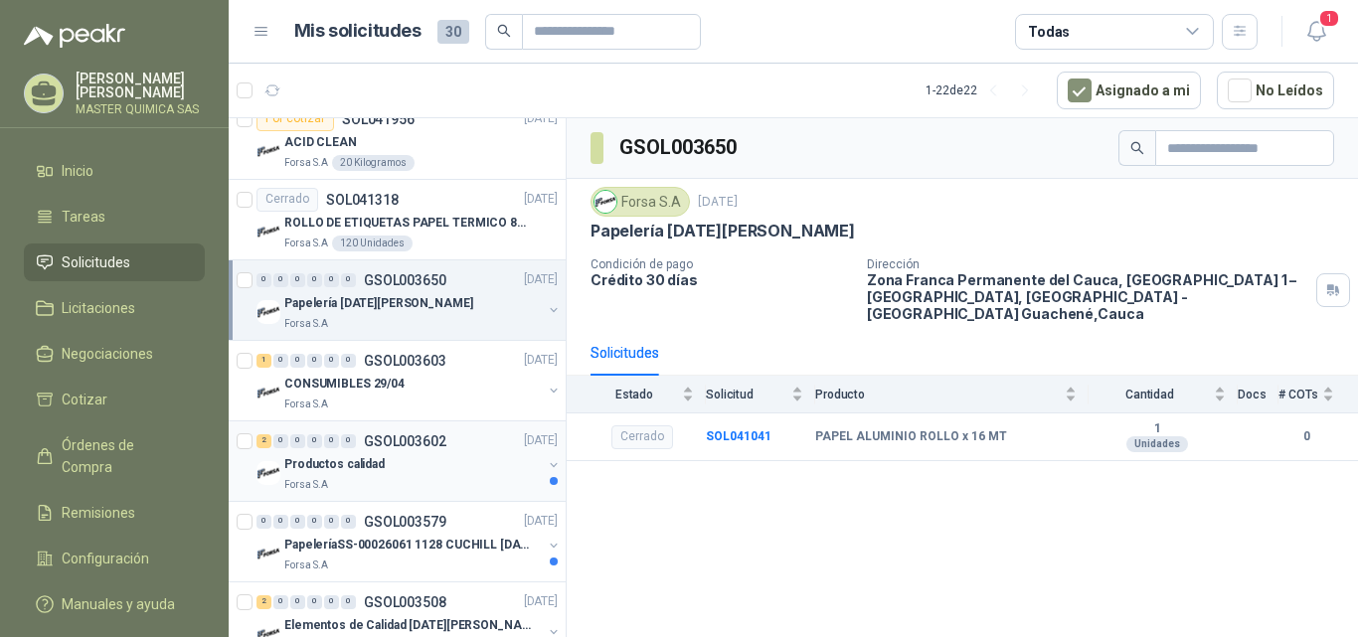
click at [436, 483] on div "Forsa S.A" at bounding box center [412, 485] width 257 height 16
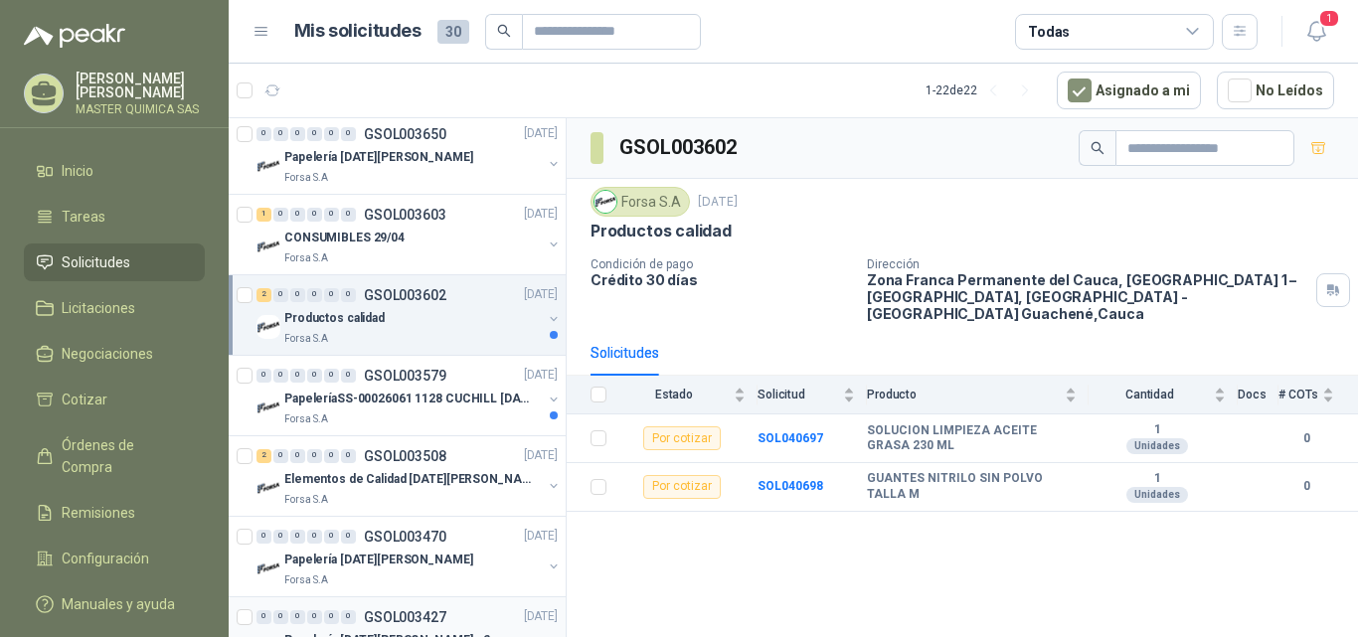
scroll to position [1889, 0]
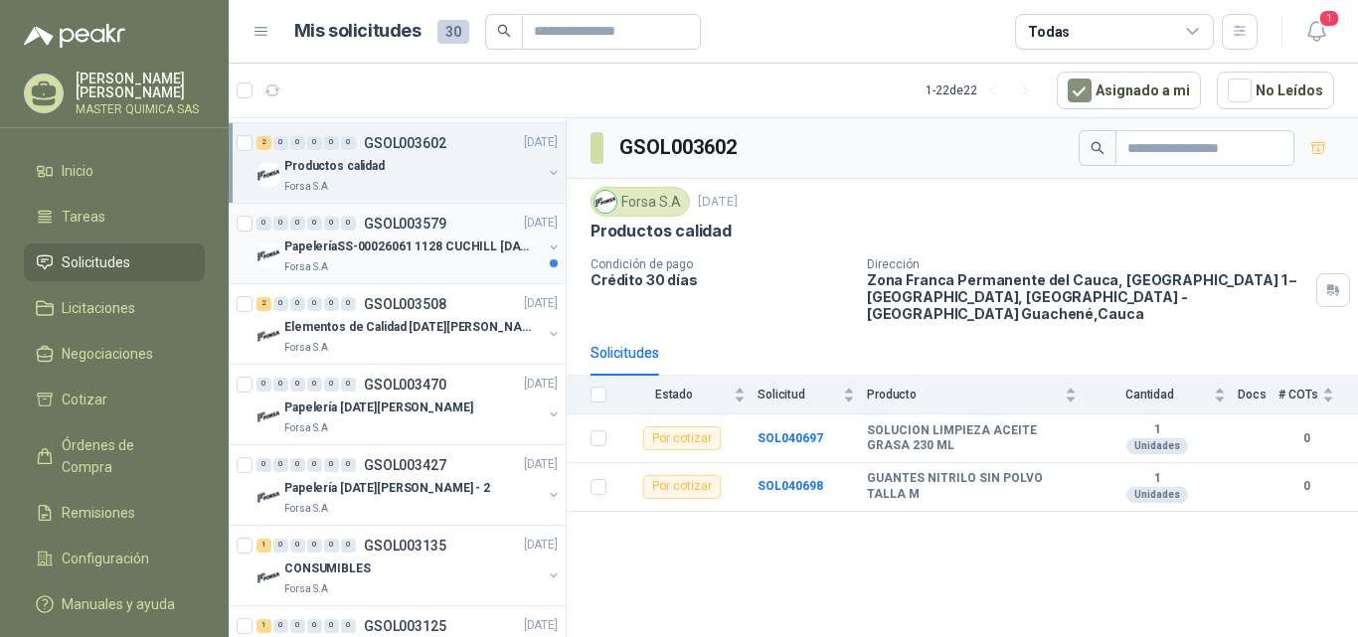
click at [411, 257] on div "PapeleríaSS-00026061 1128 CUCHILL [DATE][PERSON_NAME]" at bounding box center [412, 248] width 257 height 24
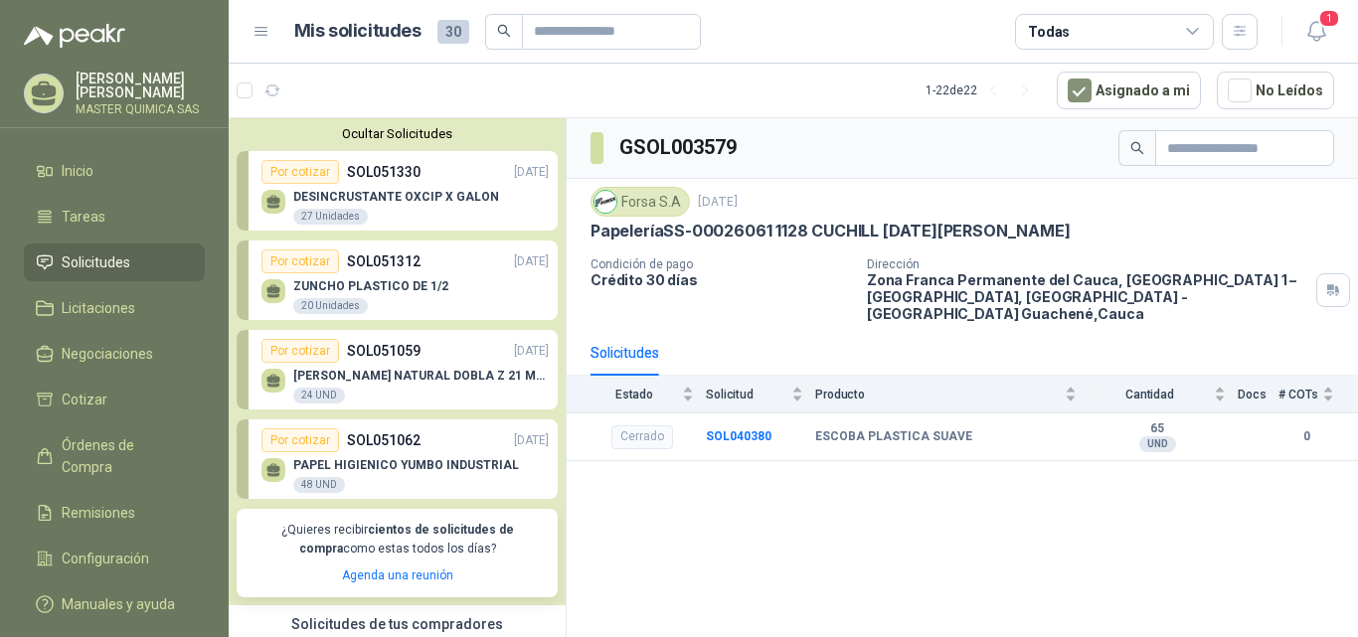
click at [22, 96] on div "[PERSON_NAME] MASTER QUIMICA SAS" at bounding box center [114, 100] width 229 height 57
click at [53, 86] on icon at bounding box center [44, 90] width 25 height 17
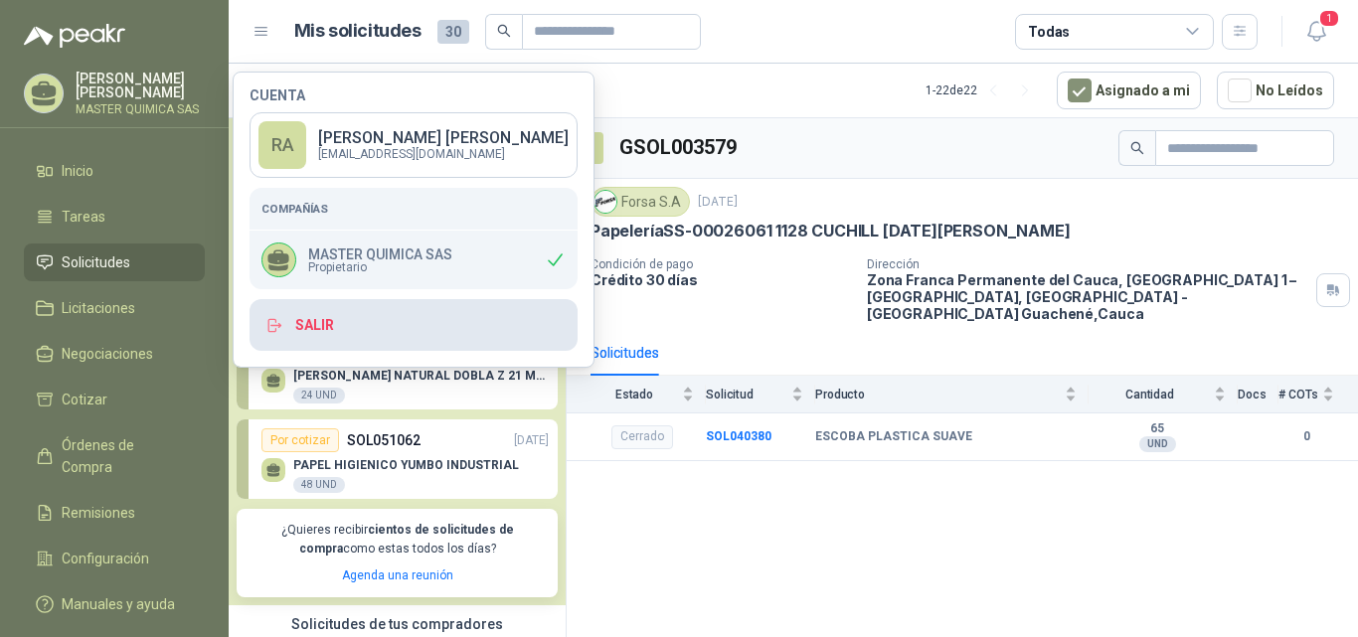
click at [313, 323] on button "Salir" at bounding box center [414, 325] width 328 height 52
